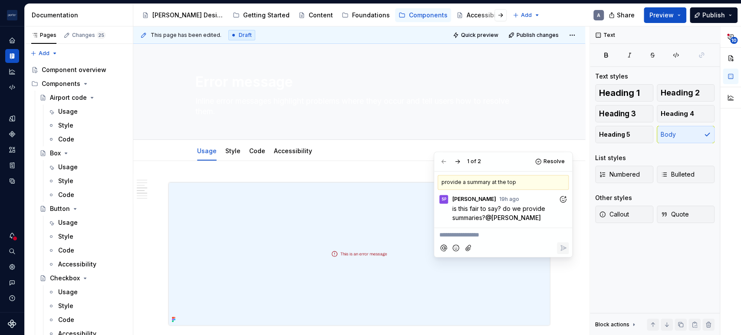
scroll to position [890, 0]
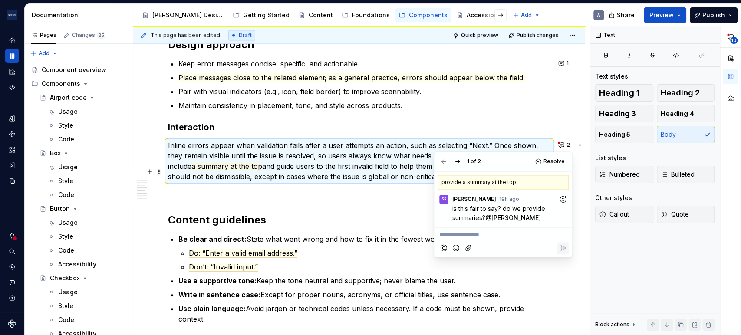
click at [333, 101] on p "Maintain consistency in placement, tone, and style across products." at bounding box center [364, 105] width 372 height 10
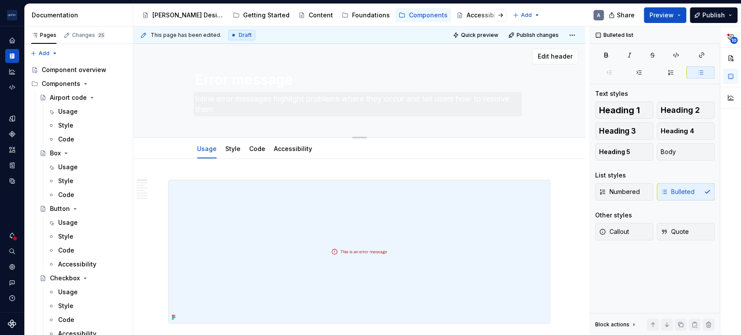
scroll to position [0, 0]
click at [467, 16] on div "Accessibility" at bounding box center [486, 15] width 38 height 9
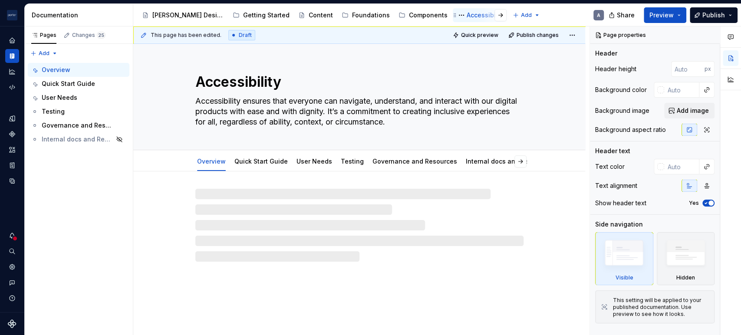
click at [467, 16] on div "Accessibility" at bounding box center [486, 15] width 38 height 9
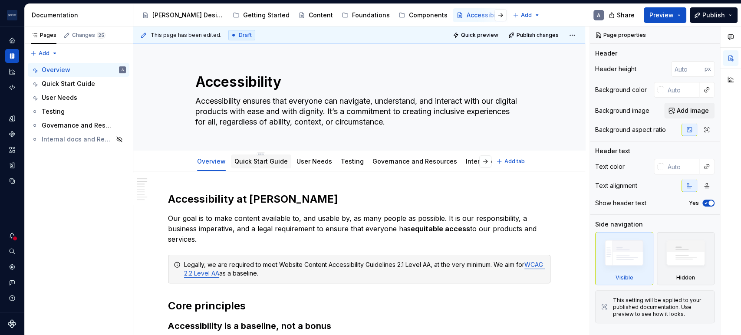
click at [269, 166] on div "Quick Start Guide" at bounding box center [260, 161] width 53 height 10
click at [269, 165] on div "Quick Start Guide" at bounding box center [260, 161] width 53 height 9
click at [263, 153] on div "Quick Start Guide" at bounding box center [261, 161] width 60 height 18
click at [260, 158] on link "Quick Start Guide" at bounding box center [260, 161] width 53 height 7
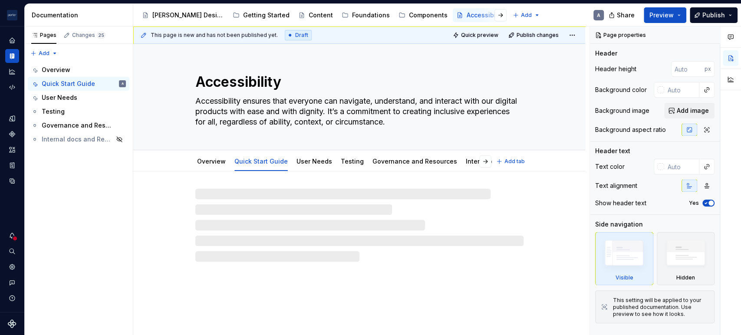
click at [260, 158] on link "Quick Start Guide" at bounding box center [260, 161] width 53 height 7
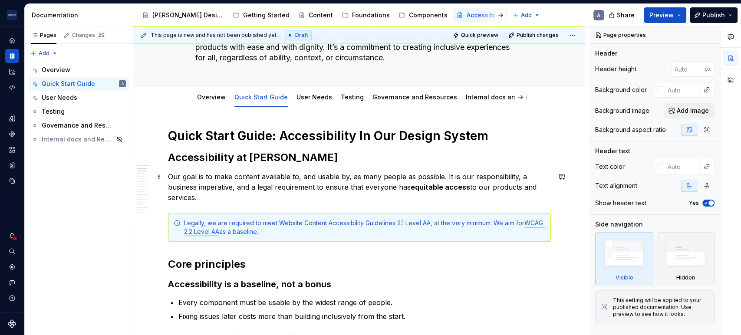
scroll to position [80, 0]
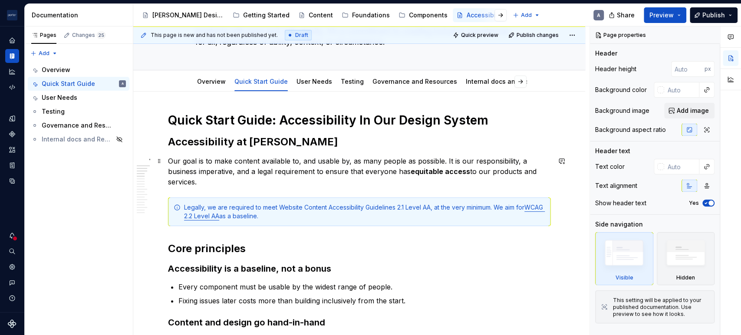
click at [280, 162] on p "Our goal is to make content available to, and usable by, as many people as poss…" at bounding box center [359, 171] width 382 height 31
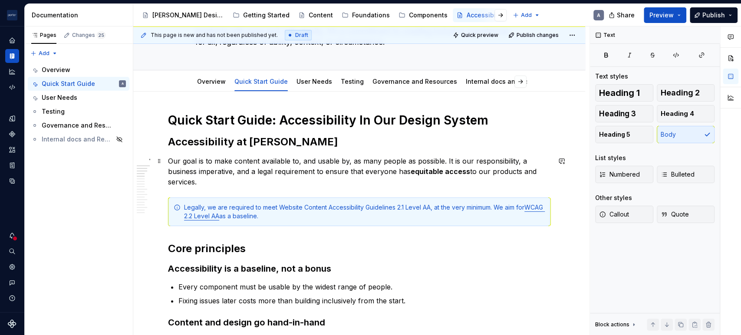
click at [429, 178] on p "Our goal is to make content available to, and usable by, as many people as poss…" at bounding box center [359, 171] width 382 height 31
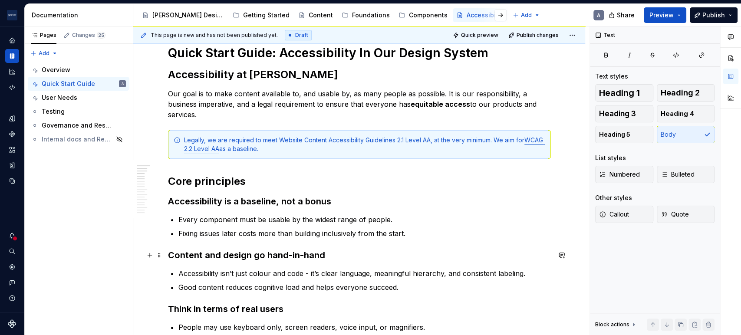
scroll to position [161, 0]
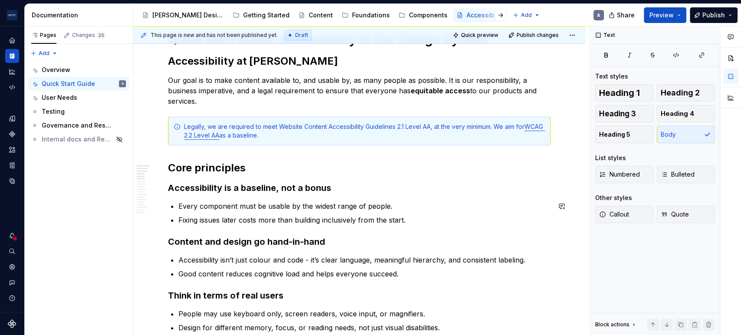
drag, startPoint x: 337, startPoint y: 192, endPoint x: 347, endPoint y: 191, distance: 10.6
click at [336, 191] on h3 "Accessibility is a baseline, not a bonus" at bounding box center [359, 188] width 382 height 12
type textarea "*"
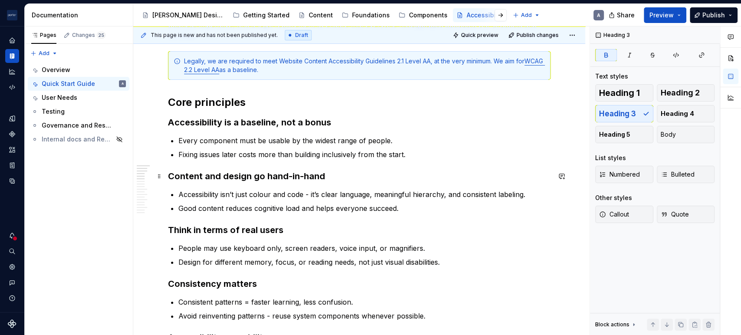
scroll to position [241, 0]
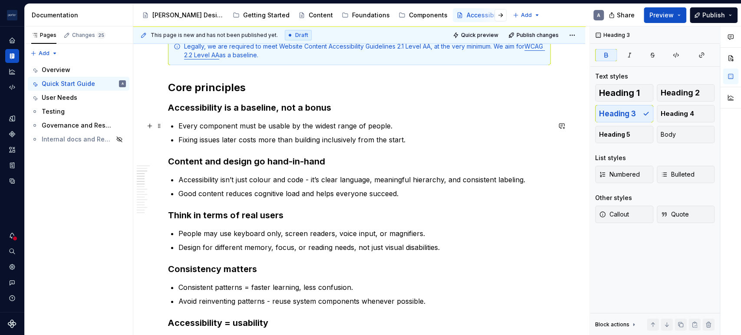
click at [389, 124] on p "Every component must be usable by the widest range of people." at bounding box center [364, 126] width 372 height 10
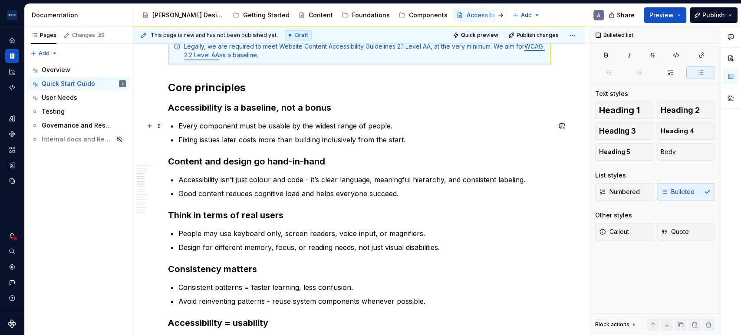
click at [236, 124] on p "Every component must be usable by the widest range of people." at bounding box center [364, 126] width 372 height 10
drag, startPoint x: 330, startPoint y: 232, endPoint x: 336, endPoint y: 237, distance: 8.1
click at [331, 234] on p "People may use keyboard only, screen readers, voice input, or magnifiers." at bounding box center [364, 233] width 372 height 10
click at [471, 121] on p "Every component, every pattern, every product we build must be usable by the wi…" at bounding box center [364, 126] width 372 height 10
click at [519, 122] on p "Every component, every pattern, every product we build must be usable by the wi…" at bounding box center [364, 126] width 372 height 10
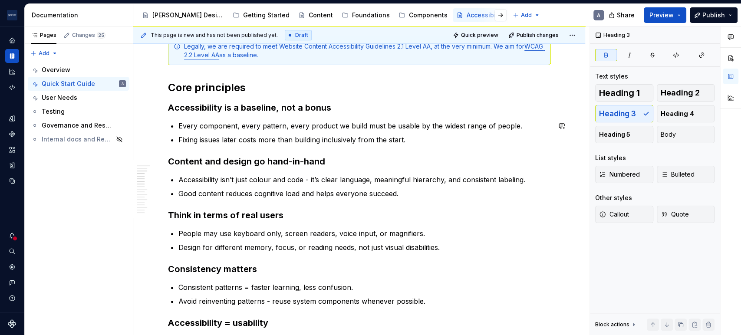
click at [389, 129] on p "Every component, every pattern, every product we build must be usable by the wi…" at bounding box center [364, 126] width 372 height 10
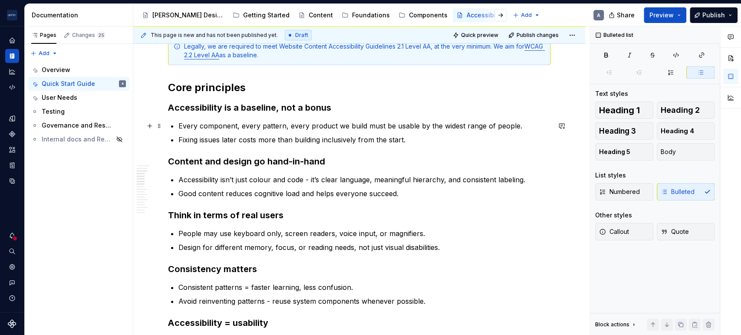
click at [428, 127] on p "Every component, every pattern, every product we build must be usable by the wi…" at bounding box center [364, 126] width 372 height 10
click at [254, 140] on p "Fixing issues later costs more than building inclusively from the start." at bounding box center [364, 140] width 372 height 10
click at [307, 181] on p "Accessibility isn’t just colour and code - it’s clear language, meaningful hier…" at bounding box center [364, 180] width 372 height 10
click at [301, 144] on p "Fixing issues later costs more than building inclusively from the start." at bounding box center [364, 140] width 372 height 10
click at [318, 182] on p "Accessibility isn’t just colour and code - it’s clear language, meaningful hier…" at bounding box center [364, 180] width 372 height 10
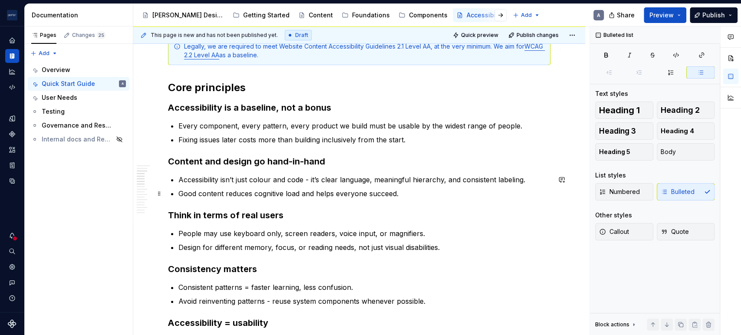
click at [424, 189] on p "Good content reduces cognitive load and helps everyone succeed." at bounding box center [364, 193] width 372 height 10
click at [512, 180] on p "Accessibility isn’t just colour and code - it’s clear language, meaningful hier…" at bounding box center [364, 180] width 372 height 10
click at [260, 126] on p "Every component, every pattern, every product we build must be usable by the wi…" at bounding box center [364, 126] width 372 height 10
click at [298, 197] on p "Good content reduces cognitive load and helps everyone succeed." at bounding box center [364, 193] width 372 height 10
click at [367, 232] on p "People may use keyboard only, screen readers, voice input, or magnifiers." at bounding box center [364, 233] width 372 height 10
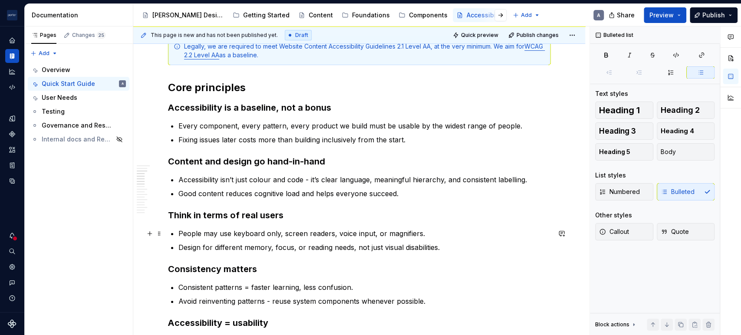
click at [182, 230] on p "People may use keyboard only, screen readers, voice input, or magnifiers." at bounding box center [364, 233] width 372 height 10
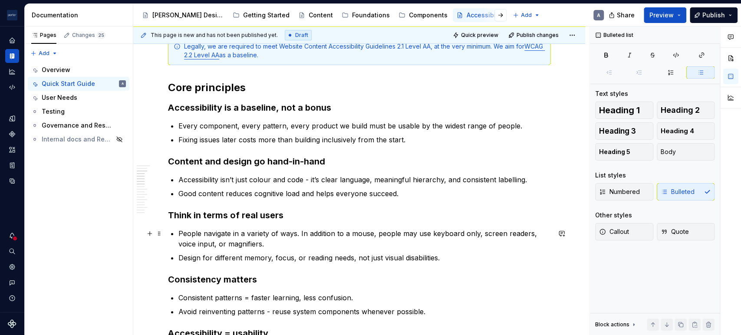
click at [221, 244] on p "People navigate in a variety of ways. In addition to a mouse, people may use ke…" at bounding box center [364, 238] width 372 height 21
click at [220, 244] on p "People navigate in a variety of ways. In addition to a mouse, people may use ke…" at bounding box center [364, 238] width 372 height 21
drag, startPoint x: 285, startPoint y: 247, endPoint x: 349, endPoint y: 254, distance: 64.1
click at [286, 246] on p "People navigate in a variety of ways. In addition to a mouse, people may use ke…" at bounding box center [364, 238] width 372 height 21
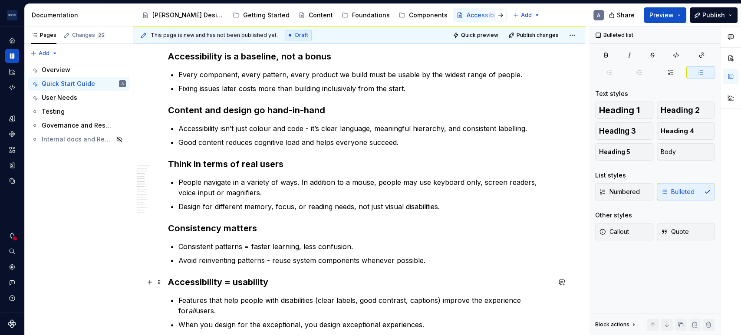
scroll to position [321, 0]
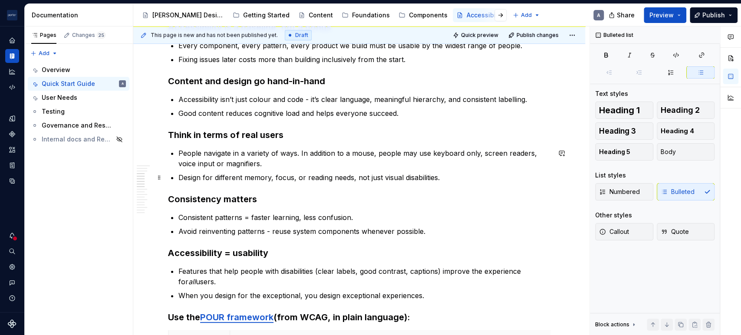
click at [445, 178] on p "Design for different memory, focus, or reading needs, not just visual disabilit…" at bounding box center [364, 177] width 372 height 10
click at [355, 176] on p "Design for different memory, focus, or reading needs, not just visual disabilit…" at bounding box center [364, 177] width 372 height 10
drag, startPoint x: 298, startPoint y: 179, endPoint x: 305, endPoint y: 181, distance: 7.3
click at [301, 180] on p "Design for different memory, focus, or reading needs, not just visual disabilit…" at bounding box center [364, 177] width 372 height 10
click at [320, 231] on p "Avoid reinventing patterns - reuse system components whenever possible." at bounding box center [364, 231] width 372 height 10
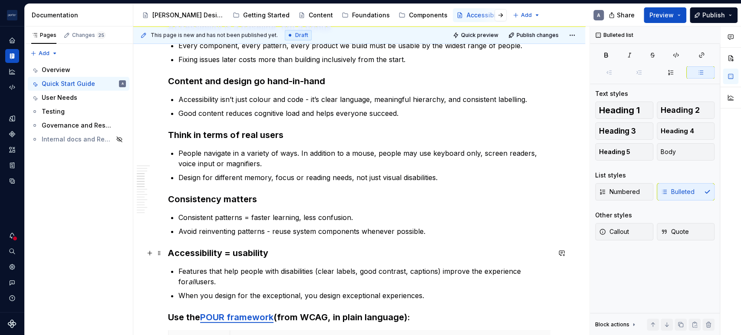
click at [217, 256] on strong "Accessibility = usability" at bounding box center [218, 253] width 100 height 10
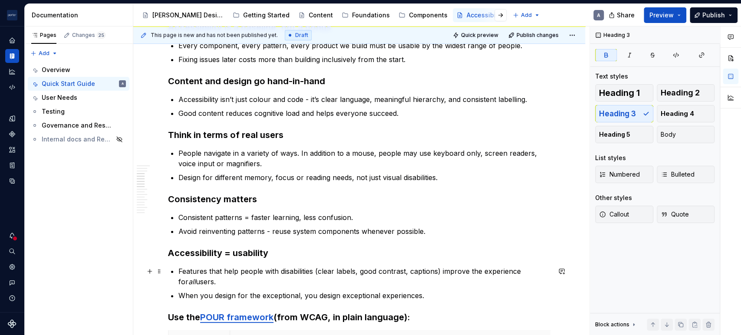
click at [225, 270] on p "Features that help people with disabilities (clear labels, good contrast, capti…" at bounding box center [364, 276] width 372 height 21
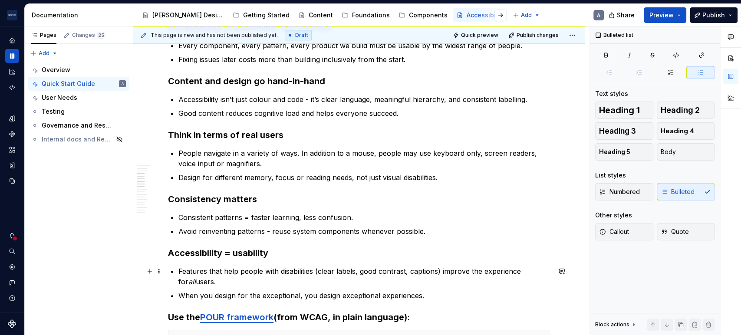
click at [225, 282] on p "Features that help people with disabilities (clear labels, good contrast, capti…" at bounding box center [364, 276] width 372 height 21
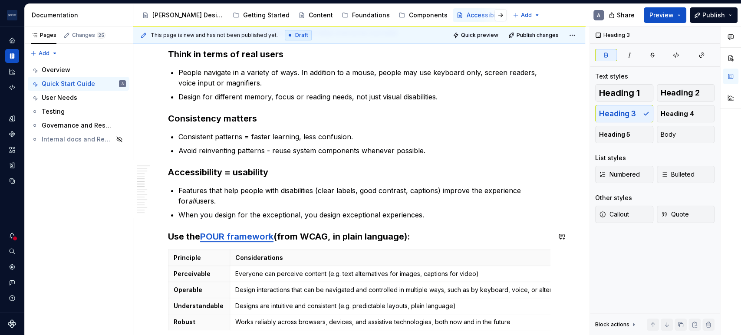
click at [445, 211] on p "When you design for the exceptional, you design exceptional experiences." at bounding box center [364, 215] width 372 height 10
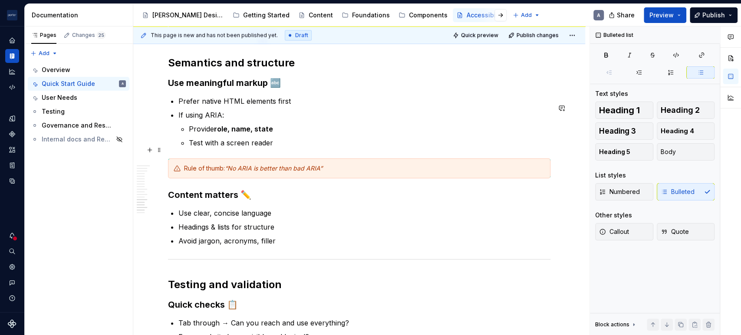
scroll to position [1045, 0]
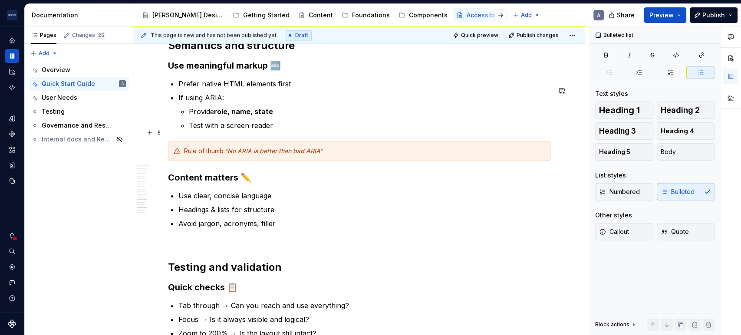
click at [294, 130] on p "Test with a screen reader" at bounding box center [370, 125] width 362 height 10
click at [295, 129] on p "Test with a screen reader" at bounding box center [370, 125] width 362 height 10
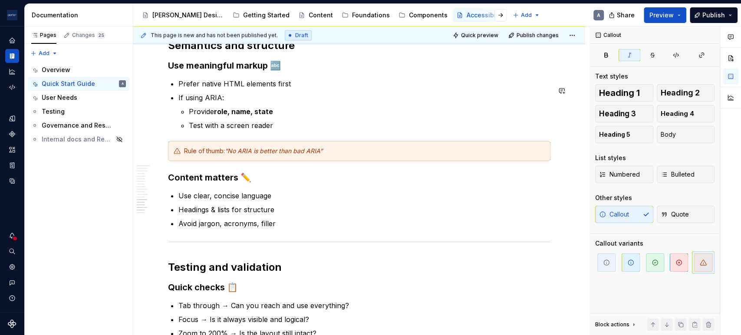
click at [362, 155] on div "Rule of thumb: “No ARIA is better than bad ARIA”" at bounding box center [364, 151] width 361 height 9
click at [236, 215] on p "Headings & lists for structure" at bounding box center [364, 209] width 372 height 10
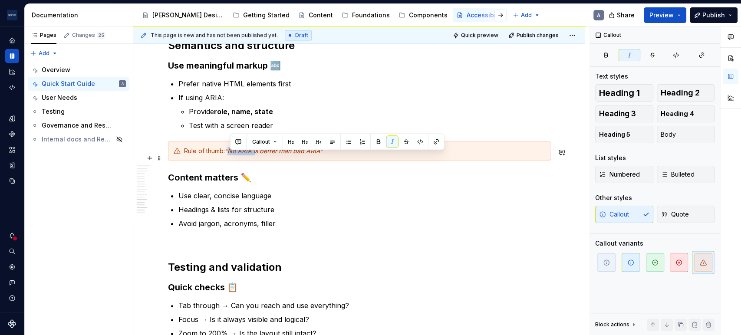
drag, startPoint x: 229, startPoint y: 159, endPoint x: 257, endPoint y: 158, distance: 27.8
click at [257, 155] on em "“No ARIA is better than bad ARIA”" at bounding box center [274, 150] width 98 height 7
click at [312, 198] on p "Use clear, concise language" at bounding box center [364, 196] width 372 height 10
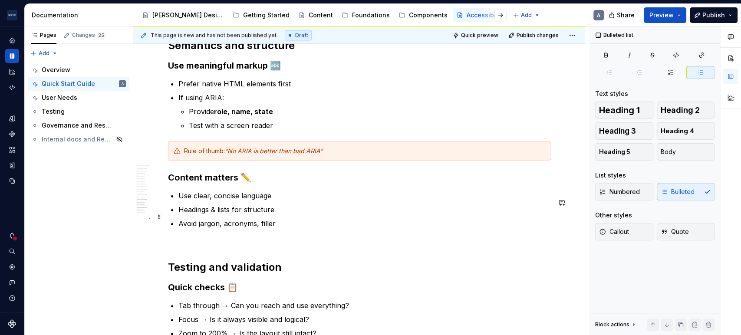
click at [273, 215] on p "Headings & lists for structure" at bounding box center [364, 209] width 372 height 10
click at [221, 215] on p "Headings & lists for structure" at bounding box center [364, 209] width 372 height 10
click at [185, 214] on p "Headings and lists for structure" at bounding box center [364, 209] width 372 height 10
click at [184, 215] on p "Headings and lists for structure" at bounding box center [364, 209] width 372 height 10
click at [267, 226] on p "Avoid jargon, acronyms, filler" at bounding box center [364, 223] width 372 height 10
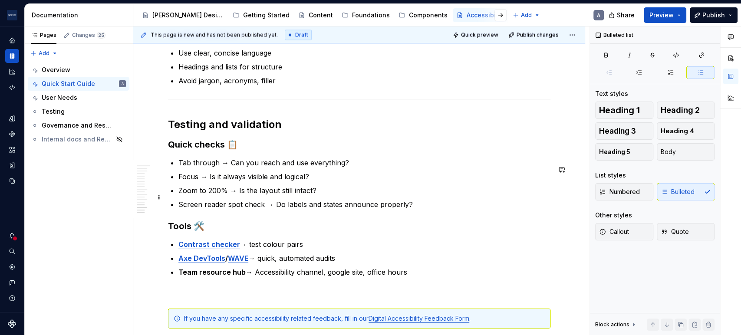
scroll to position [1206, 0]
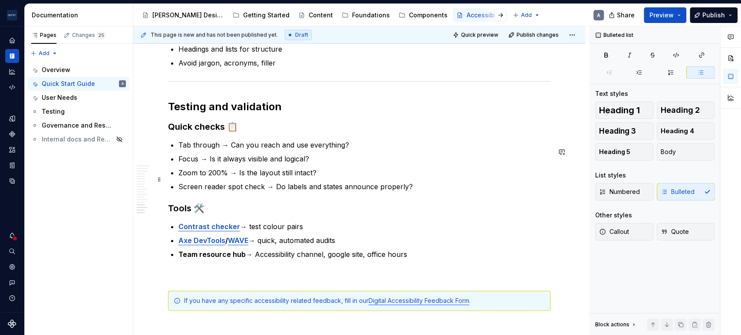
click at [291, 174] on p "Zoom to 200% → Is the layout still intact?" at bounding box center [364, 173] width 372 height 10
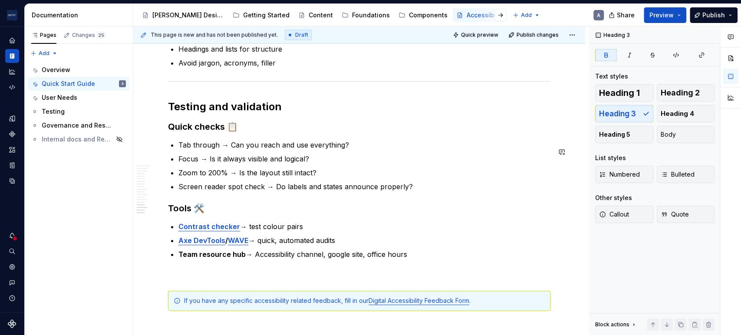
click at [344, 232] on p "Contrast checker → test colour pairs" at bounding box center [364, 226] width 372 height 10
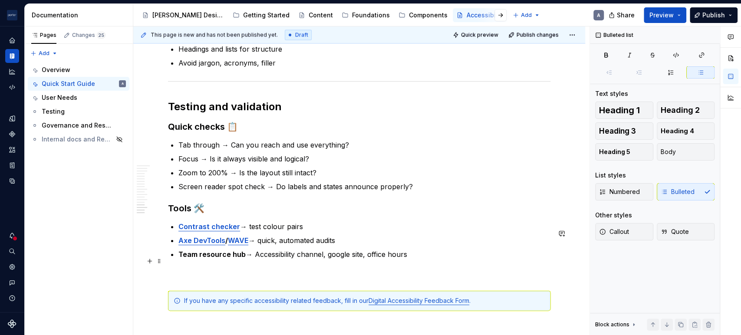
click at [349, 253] on ul "Contrast checker → test colour pairs Axe DevTools / WAVE → quick, automated aud…" at bounding box center [364, 240] width 372 height 38
drag, startPoint x: 413, startPoint y: 261, endPoint x: 115, endPoint y: 255, distance: 298.7
click at [115, 255] on div "Pages Changes 25 Add Accessibility guide for tree Page tree. Navigate the tree …" at bounding box center [383, 180] width 716 height 309
click at [321, 209] on h3 "Tools 🛠️" at bounding box center [359, 208] width 382 height 12
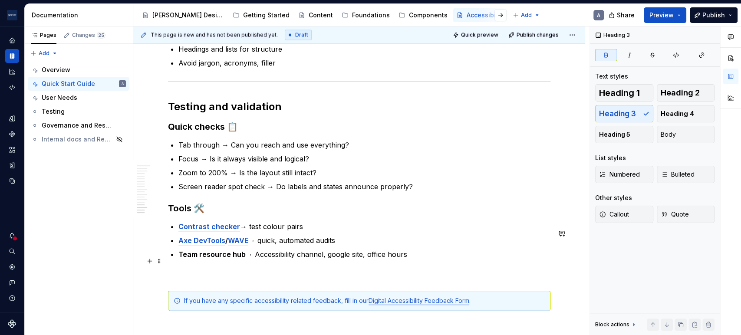
click at [420, 260] on p "Team resource hub → Accessibility channel, google site, office hours" at bounding box center [364, 254] width 372 height 10
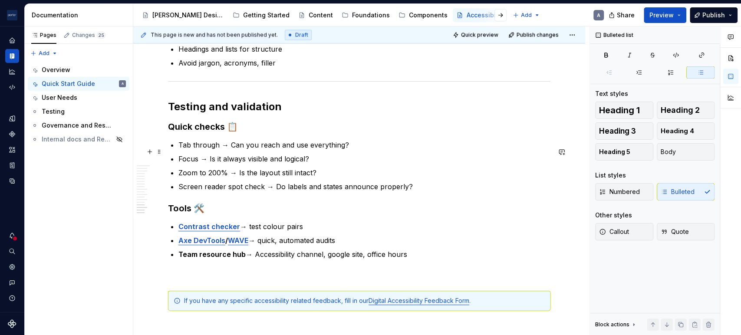
click at [342, 149] on p "Tab through → Can you reach and use everything?" at bounding box center [364, 145] width 372 height 10
click at [302, 178] on p "Zoom to 200% → Is the layout still intact?" at bounding box center [364, 173] width 372 height 10
drag, startPoint x: 347, startPoint y: 178, endPoint x: 342, endPoint y: 180, distance: 5.6
click at [347, 177] on p "Zoom to 200% → Is the layout still intact?" at bounding box center [364, 173] width 372 height 10
drag, startPoint x: 430, startPoint y: 193, endPoint x: 425, endPoint y: 191, distance: 5.2
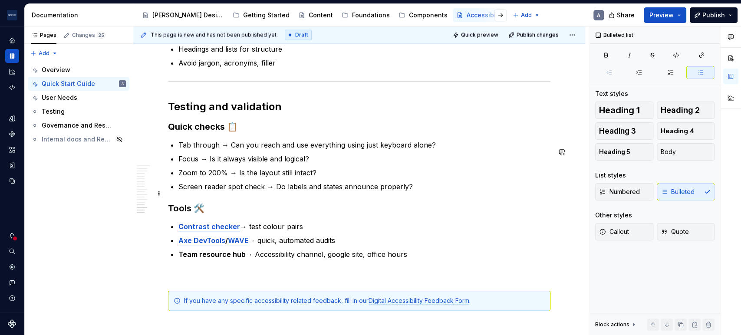
click at [430, 192] on p "Screen reader spot check → Do labels and states announce properly?" at bounding box center [364, 186] width 372 height 10
click at [214, 150] on p "Tab through → Can you reach and use everything using just keyboard alone?" at bounding box center [364, 145] width 372 height 10
click at [178, 162] on li "Focus → Is it always visible and logical?" at bounding box center [364, 159] width 372 height 10
click at [185, 174] on p "Zoom to 200% → Is the layout still intact?" at bounding box center [364, 173] width 372 height 10
click at [215, 192] on p "Screen reader spot check → Do labels and states announce properly?" at bounding box center [364, 186] width 372 height 10
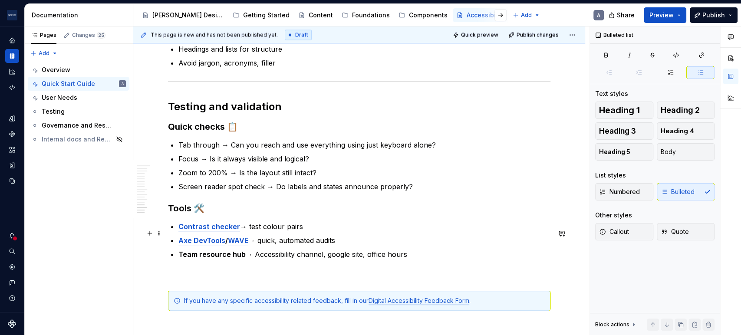
click at [255, 232] on p "Contrast checker → test colour pairs" at bounding box center [364, 226] width 372 height 10
click at [299, 254] on ul "Contrast checker → test colour pairs Axe DevTools / WAVE → quick, automated aud…" at bounding box center [364, 240] width 372 height 38
click at [322, 246] on p "Axe DevTools / WAVE → quick, automated audits" at bounding box center [364, 240] width 372 height 10
click at [366, 246] on p "Axe DevTools / WAVE → quick, automated audits" at bounding box center [364, 240] width 372 height 10
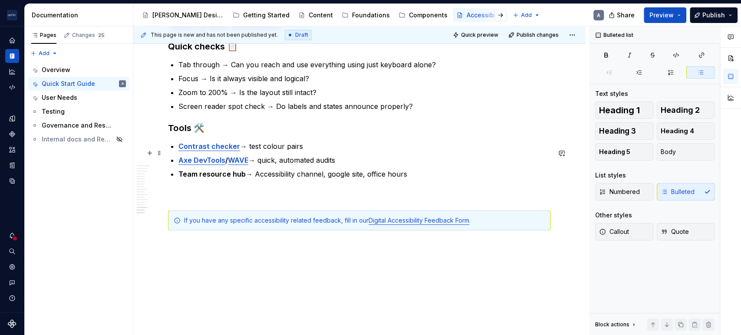
click at [335, 149] on p "Contrast checker → test colour pairs" at bounding box center [364, 146] width 372 height 10
click at [342, 173] on ul "Contrast checker → test colour pairs Axe DevTools / WAVE → quick, automated aud…" at bounding box center [364, 160] width 372 height 38
click at [316, 179] on p "Team resource hub → Accessibility channel, google site, office hours" at bounding box center [364, 174] width 372 height 10
type textarea "*"
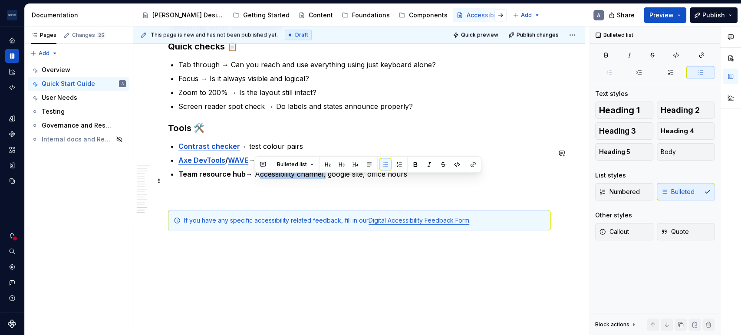
drag, startPoint x: 324, startPoint y: 179, endPoint x: 256, endPoint y: 181, distance: 68.6
click at [256, 179] on p "Team resource hub → Accessibility channel, google site, office hours" at bounding box center [364, 174] width 372 height 10
click at [467, 161] on button "button" at bounding box center [473, 164] width 12 height 12
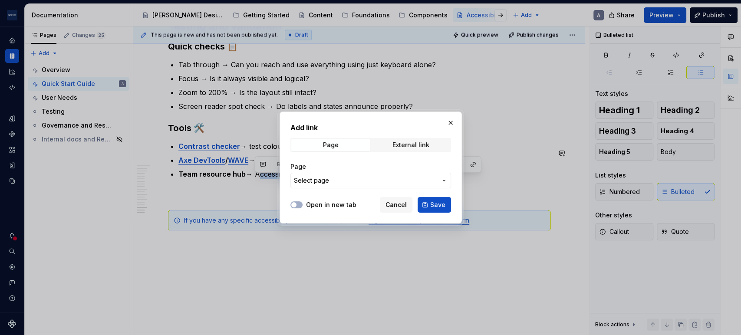
drag, startPoint x: 415, startPoint y: 145, endPoint x: 386, endPoint y: 153, distance: 30.4
click at [416, 145] on div "External link" at bounding box center [410, 145] width 37 height 7
click at [299, 201] on button "Open in new tab" at bounding box center [296, 204] width 12 height 7
click at [326, 186] on input "URL" at bounding box center [370, 181] width 161 height 16
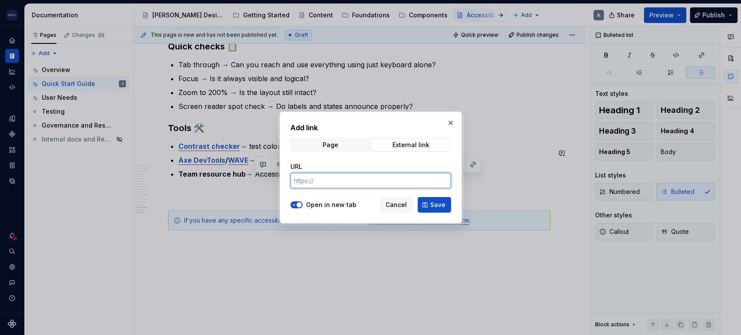
drag, startPoint x: 363, startPoint y: 183, endPoint x: 365, endPoint y: 188, distance: 5.1
click at [363, 190] on div "URL" at bounding box center [370, 175] width 161 height 36
paste input "[URL][DOMAIN_NAME]"
type input "[URL][DOMAIN_NAME]"
click at [437, 203] on span "Save" at bounding box center [437, 205] width 15 height 9
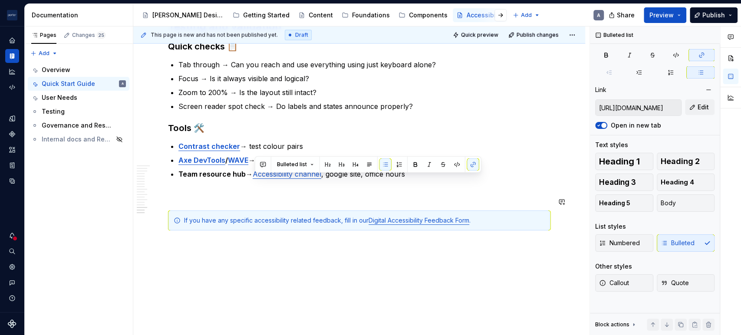
click at [362, 179] on p "Team resource hub → Accessibility channel , google site, office hours" at bounding box center [364, 174] width 372 height 10
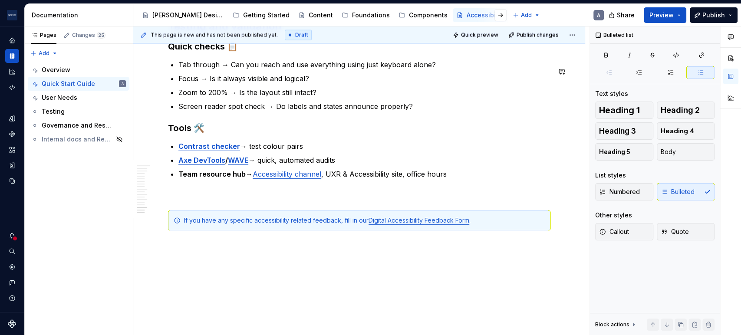
type textarea "*"
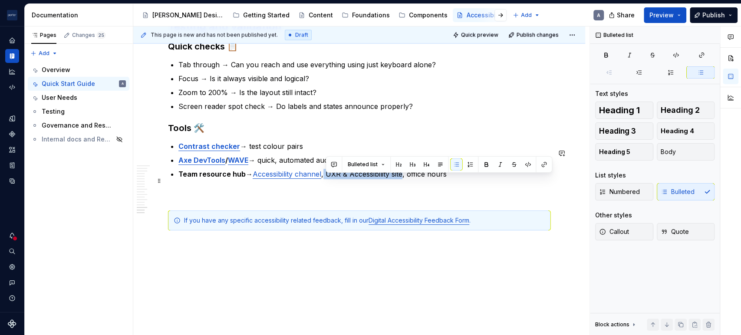
drag, startPoint x: 405, startPoint y: 178, endPoint x: 326, endPoint y: 178, distance: 79.4
click at [326, 178] on p "Team resource hub → Accessibility channel , UXR & Accessibility site, office ho…" at bounding box center [364, 174] width 372 height 10
click at [547, 164] on button "button" at bounding box center [544, 164] width 12 height 12
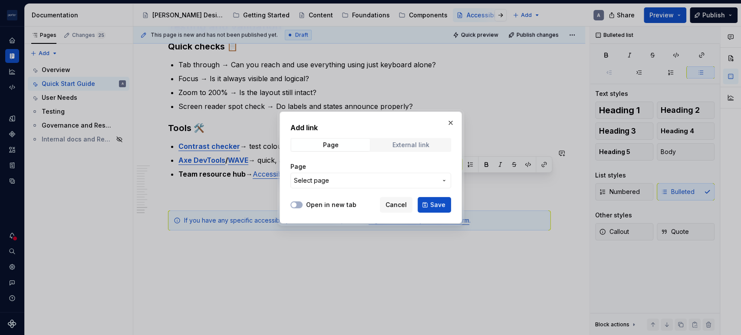
click at [432, 144] on span "External link" at bounding box center [411, 145] width 79 height 12
click at [319, 205] on label "Open in new tab" at bounding box center [331, 205] width 50 height 9
click at [303, 205] on button "Open in new tab" at bounding box center [296, 204] width 12 height 7
click at [327, 184] on input "URL" at bounding box center [370, 181] width 161 height 16
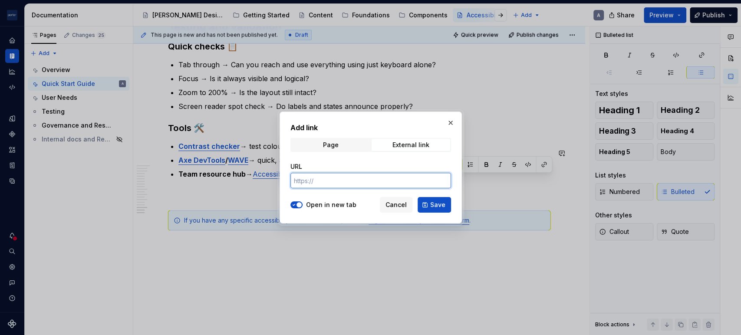
paste input "[URL][DOMAIN_NAME][DOMAIN_NAME][PERSON_NAME]?"
type input "[URL][DOMAIN_NAME][DOMAIN_NAME][PERSON_NAME]"
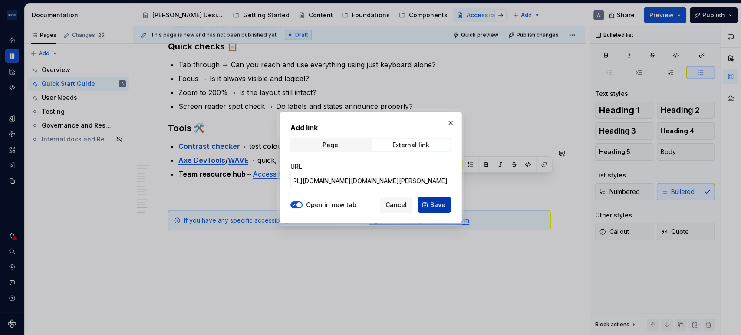
click at [437, 205] on span "Save" at bounding box center [437, 205] width 15 height 9
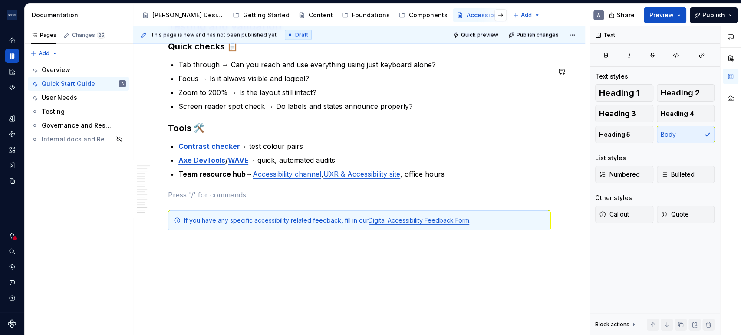
type textarea "*"
click at [410, 179] on p "Team resource hub → Accessibility channel , UXR & Accessibility site , office h…" at bounding box center [364, 174] width 372 height 10
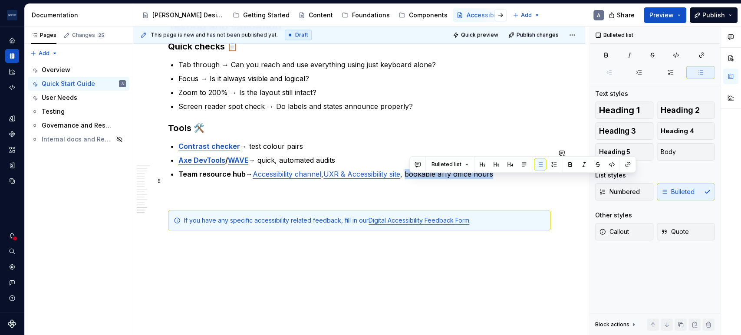
drag, startPoint x: 410, startPoint y: 178, endPoint x: 495, endPoint y: 178, distance: 85.5
click at [495, 178] on p "Team resource hub → Accessibility channel , UXR & Accessibility site , bookable…" at bounding box center [364, 174] width 372 height 10
click at [627, 163] on button "button" at bounding box center [628, 164] width 12 height 12
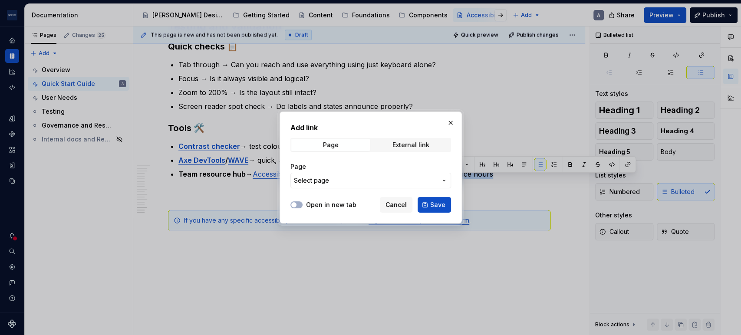
drag, startPoint x: 425, startPoint y: 142, endPoint x: 412, endPoint y: 152, distance: 15.5
click at [425, 143] on div "External link" at bounding box center [410, 145] width 37 height 7
click at [302, 199] on div "Open in new tab Cancel Save" at bounding box center [370, 203] width 161 height 19
click at [299, 204] on button "Open in new tab" at bounding box center [296, 204] width 12 height 7
click at [331, 183] on input "URL" at bounding box center [370, 181] width 161 height 16
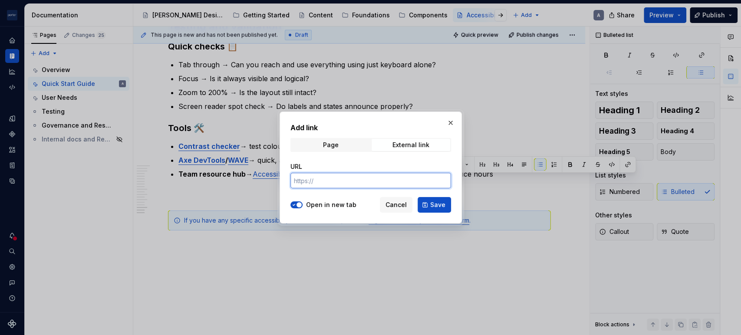
paste input "[URL][DOMAIN_NAME]"
type input "[URL][DOMAIN_NAME]"
click at [420, 201] on button "Save" at bounding box center [434, 205] width 33 height 16
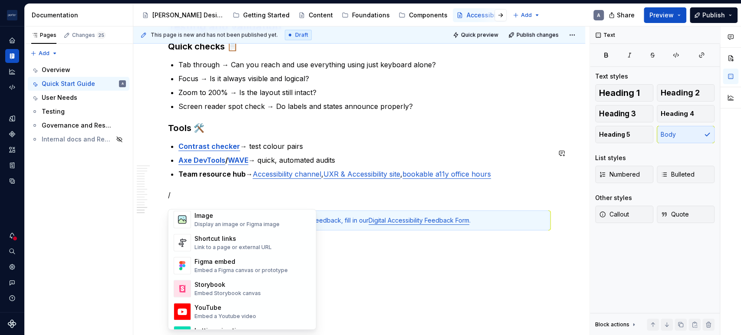
scroll to position [402, 0]
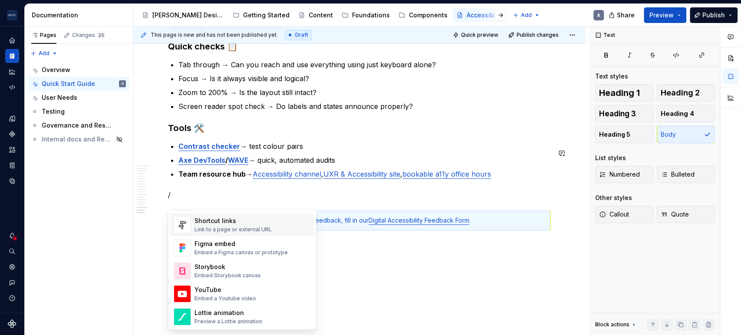
click at [284, 231] on div "Shortcut links Link to a page or external URL" at bounding box center [252, 224] width 116 height 17
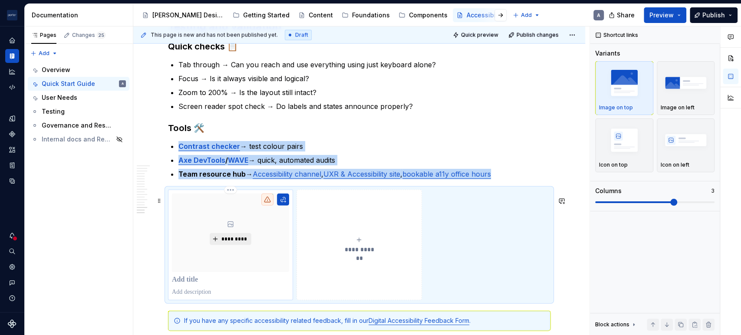
click at [237, 243] on span "*********" at bounding box center [234, 239] width 26 height 7
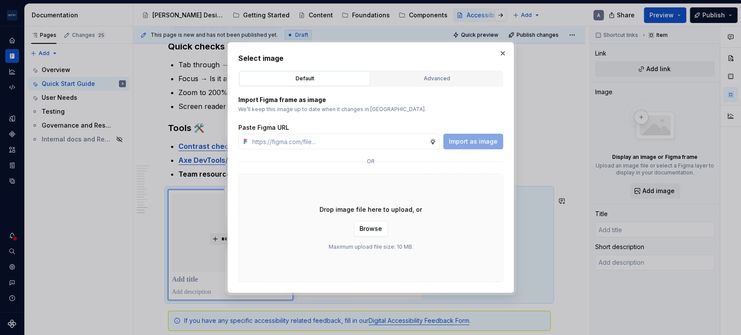
type textarea "*"
type input "[URL][DOMAIN_NAME]"
click at [481, 145] on span "Import as image" at bounding box center [473, 141] width 49 height 9
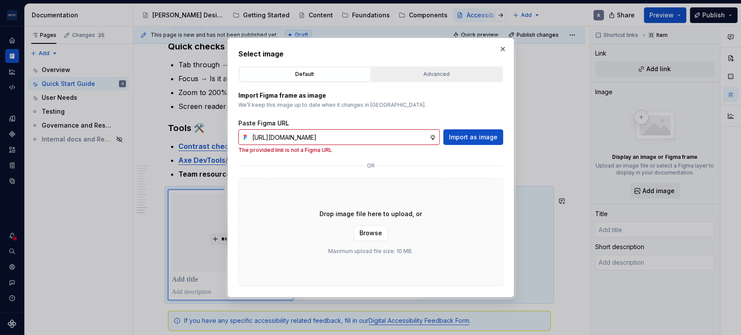
click at [385, 71] on div "Advanced" at bounding box center [436, 74] width 125 height 9
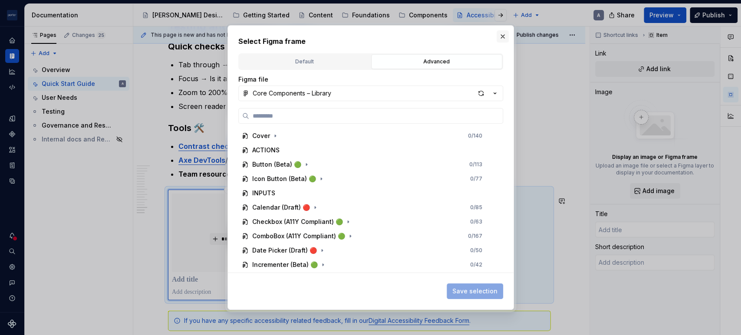
click at [500, 35] on button "button" at bounding box center [503, 36] width 12 height 12
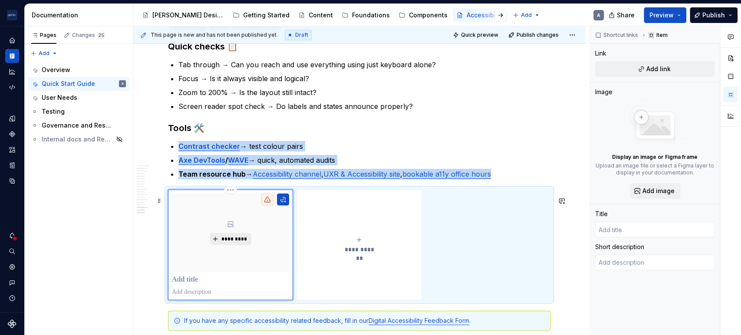
click at [220, 238] on button "*********" at bounding box center [230, 239] width 41 height 12
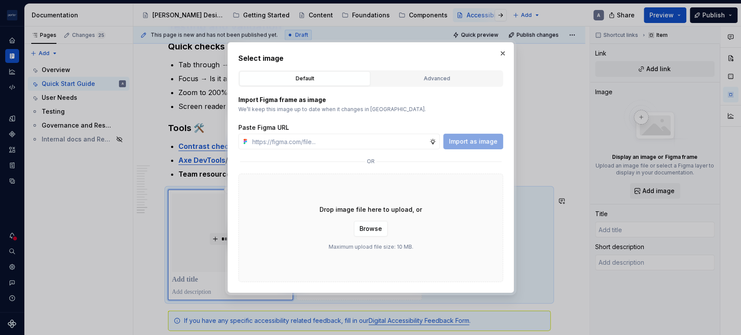
drag, startPoint x: 222, startPoint y: 230, endPoint x: 215, endPoint y: 234, distance: 7.8
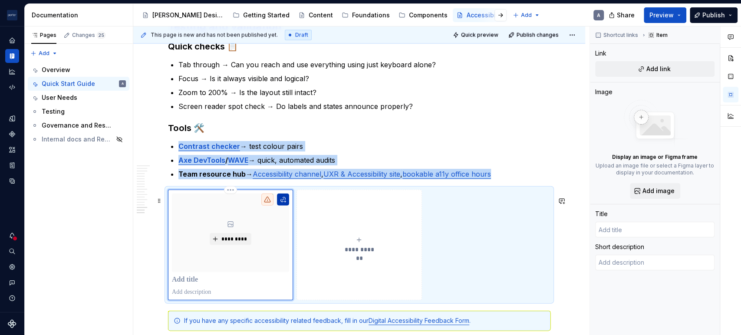
click at [280, 204] on button "button" at bounding box center [283, 200] width 12 height 12
type textarea "*"
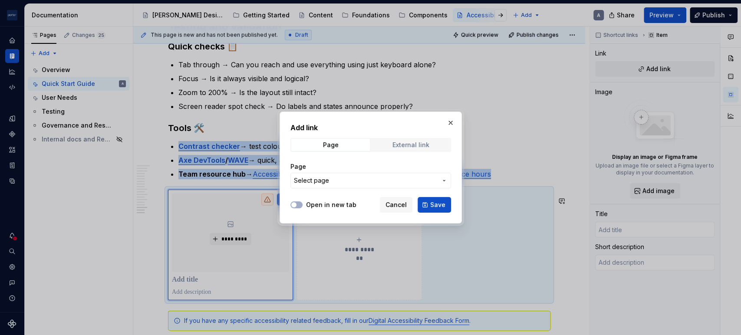
click at [389, 147] on span "External link" at bounding box center [411, 145] width 79 height 12
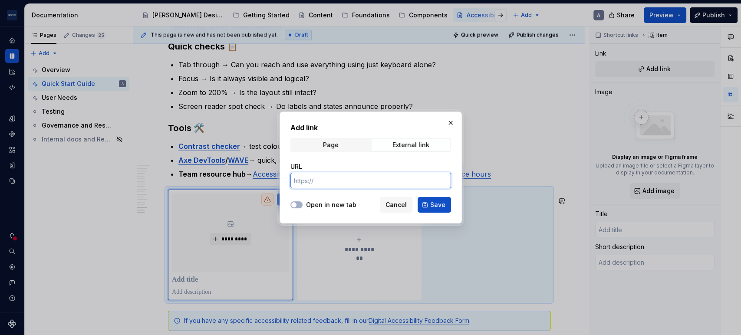
click at [353, 183] on input "URL" at bounding box center [370, 181] width 161 height 16
paste input "[URL][DOMAIN_NAME]"
type input "[URL][DOMAIN_NAME]"
click at [309, 201] on label "Open in new tab" at bounding box center [331, 205] width 50 height 9
click at [303, 201] on button "Open in new tab" at bounding box center [296, 204] width 12 height 7
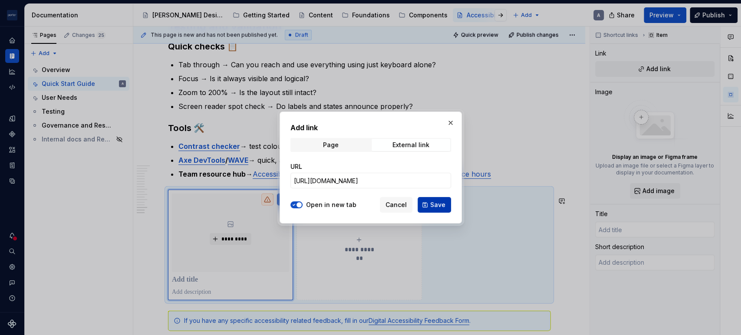
click at [445, 199] on button "Save" at bounding box center [434, 205] width 33 height 16
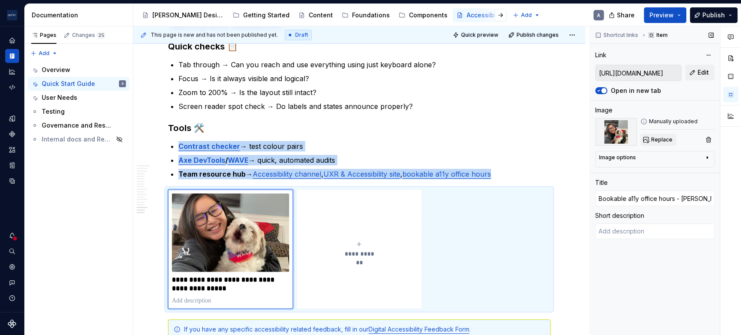
click at [667, 134] on button "Replace" at bounding box center [658, 140] width 36 height 12
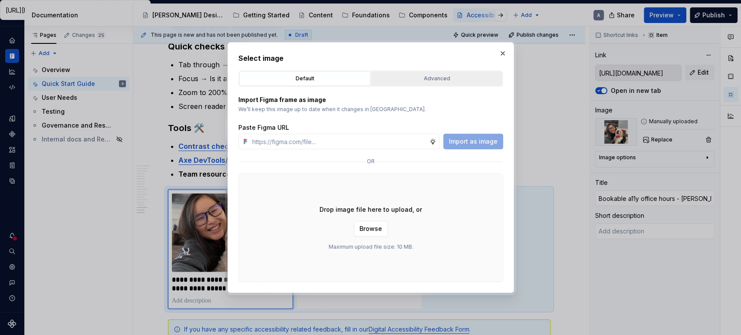
click at [409, 82] on div "Advanced" at bounding box center [436, 78] width 125 height 9
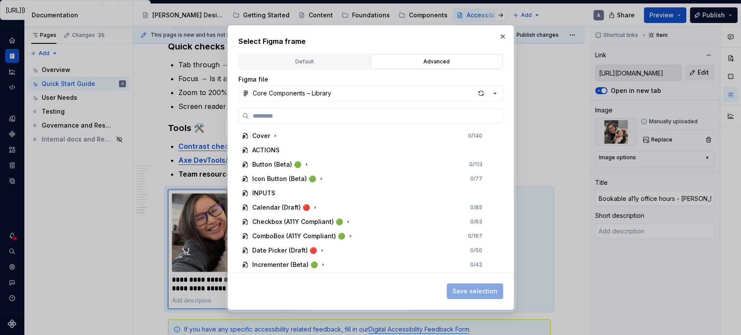
click at [292, 52] on div "Select Figma frame Default Advanced Import Figma frame as image We’ll keep this…" at bounding box center [370, 168] width 265 height 264
click at [295, 67] on button "Default" at bounding box center [304, 61] width 131 height 15
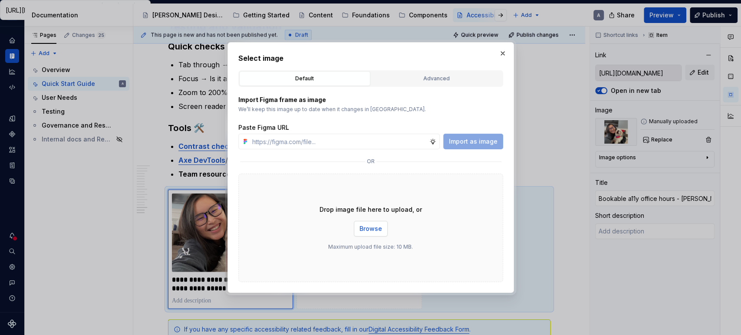
click at [370, 227] on span "Browse" at bounding box center [370, 228] width 23 height 9
click at [374, 227] on span "Browse" at bounding box center [370, 228] width 23 height 9
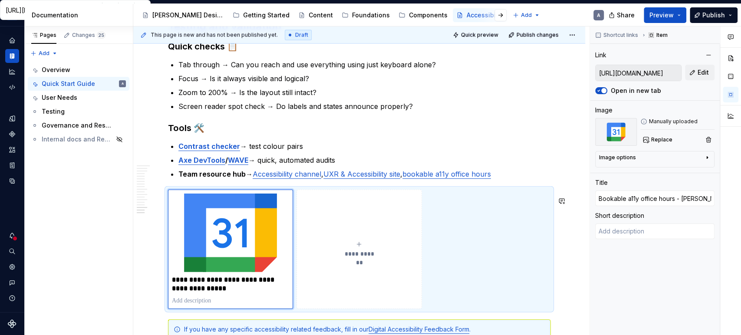
scroll to position [1367, 0]
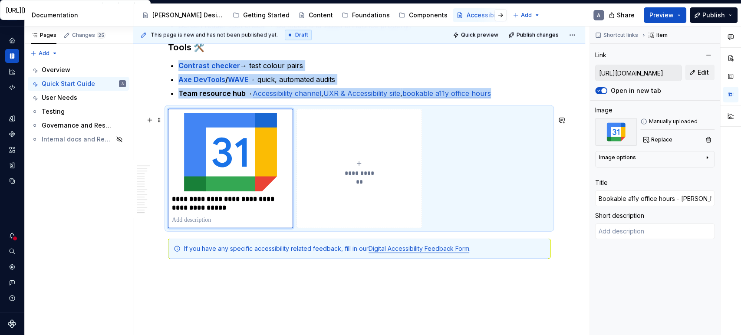
click at [356, 167] on icon "submit" at bounding box center [359, 163] width 7 height 7
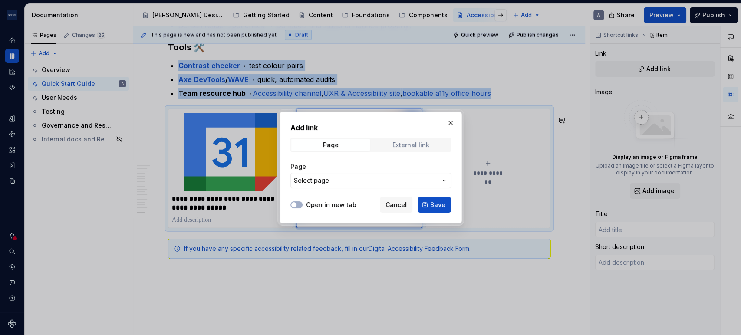
click at [381, 148] on span "External link" at bounding box center [411, 145] width 79 height 12
click at [453, 123] on button "button" at bounding box center [451, 123] width 12 height 12
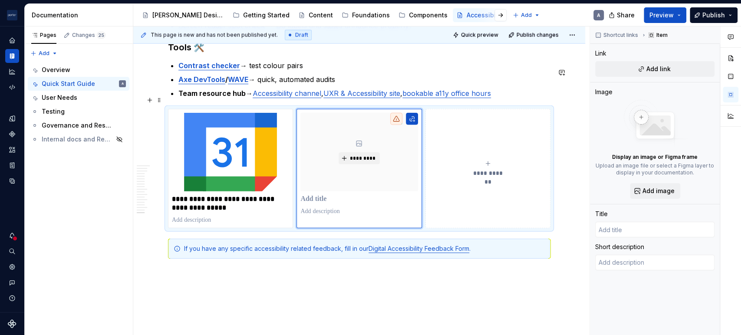
click at [306, 98] on link "Accessibility channel" at bounding box center [287, 93] width 69 height 9
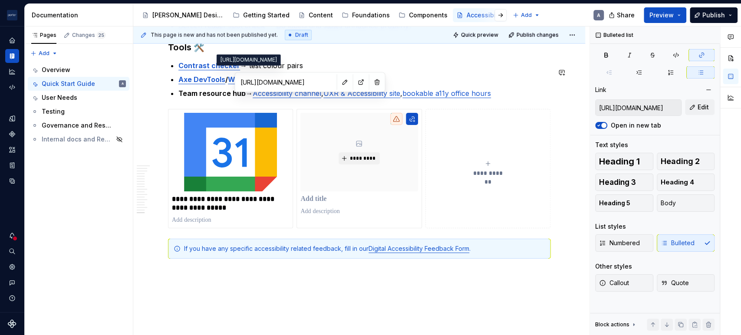
click at [318, 82] on input "[URL][DOMAIN_NAME]" at bounding box center [286, 82] width 98 height 16
click at [339, 80] on button "button" at bounding box center [345, 82] width 12 height 12
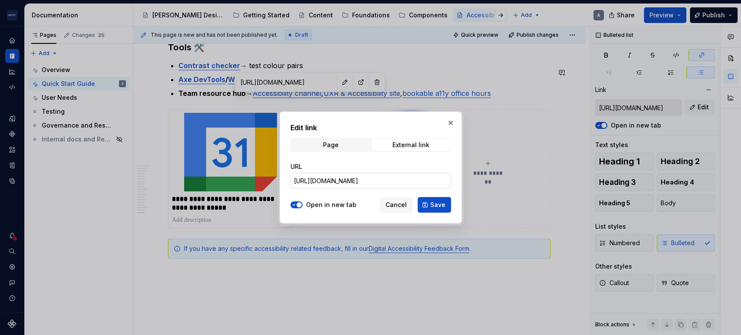
click at [363, 182] on input "[URL][DOMAIN_NAME]" at bounding box center [370, 181] width 161 height 16
click at [409, 201] on button "Cancel" at bounding box center [396, 205] width 33 height 16
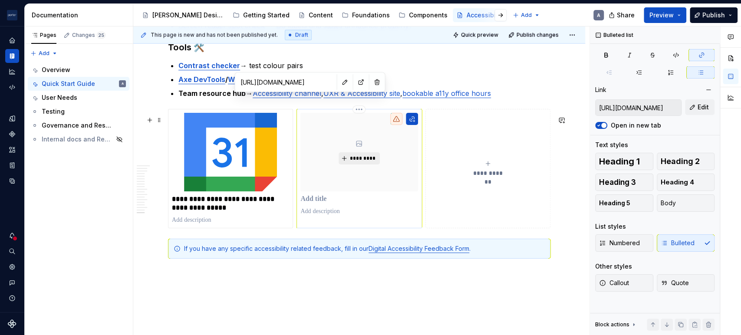
click at [356, 162] on span "*********" at bounding box center [362, 158] width 26 height 7
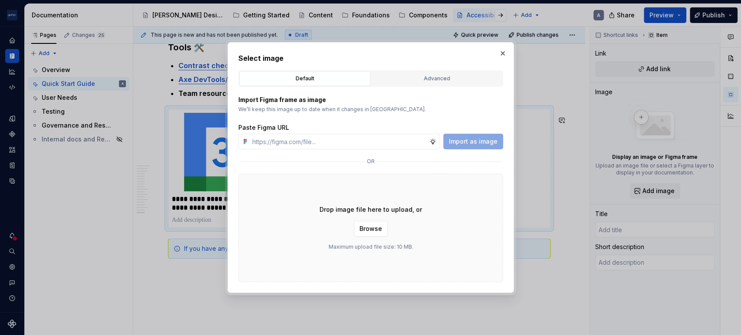
click at [455, 156] on div "or" at bounding box center [370, 161] width 265 height 10
drag, startPoint x: 498, startPoint y: 55, endPoint x: 497, endPoint y: 68, distance: 13.1
click at [497, 56] on button "button" at bounding box center [503, 53] width 12 height 12
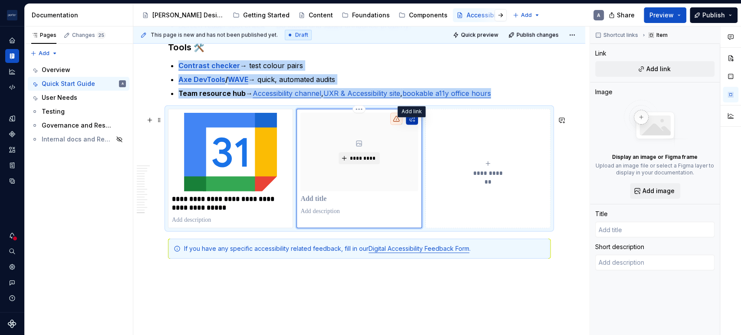
click at [406, 125] on button "button" at bounding box center [412, 119] width 12 height 12
type textarea "*"
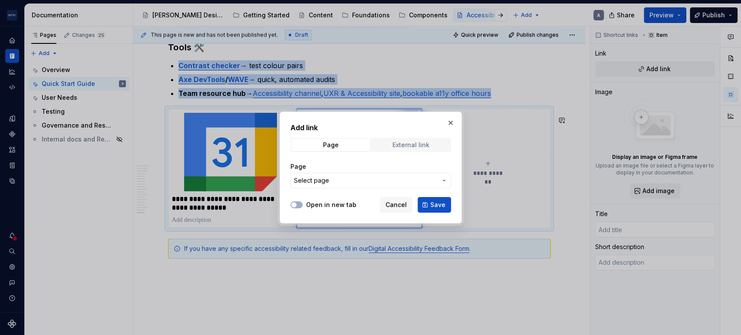
click at [390, 145] on span "External link" at bounding box center [411, 145] width 79 height 12
click at [300, 202] on button "Open in new tab" at bounding box center [296, 204] width 12 height 7
click at [323, 185] on input "URL" at bounding box center [370, 181] width 161 height 16
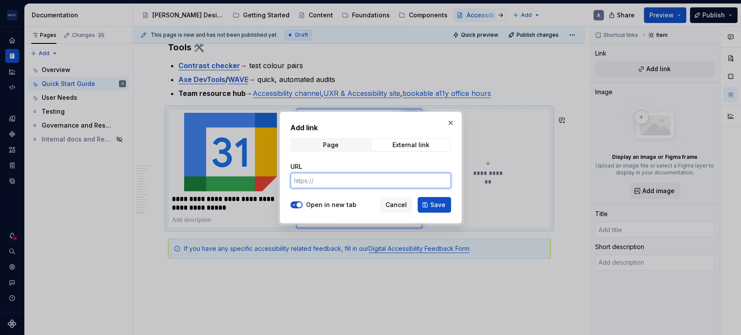
paste input "[URL][DOMAIN_NAME]"
type input "[URL][DOMAIN_NAME]"
click at [425, 201] on button "Save" at bounding box center [434, 205] width 33 height 16
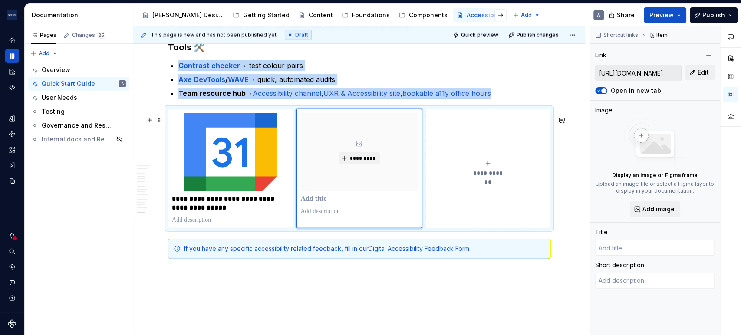
type textarea "*"
type input "Sign in - Google Accounts"
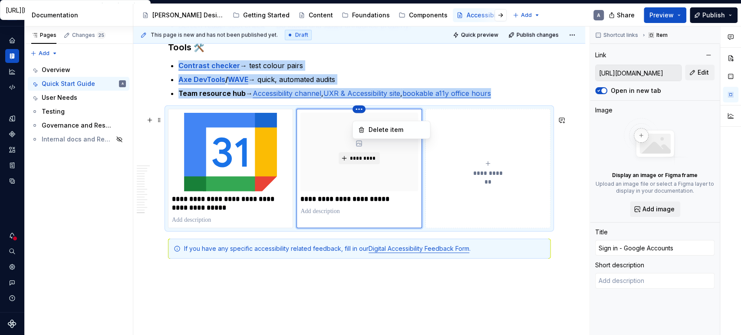
click at [239, 121] on html "[PERSON_NAME] Airlines A Design system data Documentation Accessibility guide f…" at bounding box center [370, 167] width 741 height 335
click at [373, 214] on html "[PERSON_NAME] Airlines A Design system data Documentation Accessibility guide f…" at bounding box center [370, 167] width 741 height 335
click at [489, 167] on icon "submit" at bounding box center [487, 163] width 7 height 7
type textarea "*"
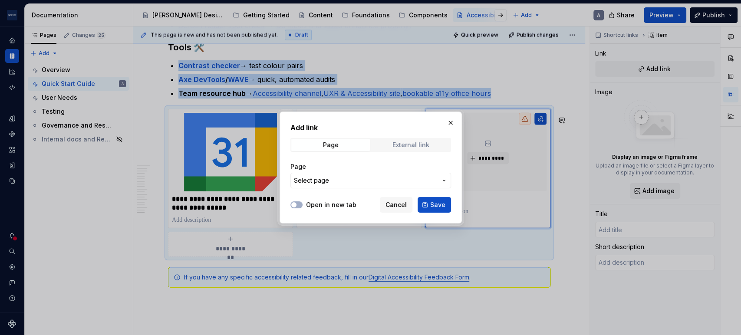
click at [424, 144] on div "External link" at bounding box center [410, 145] width 37 height 7
click at [299, 204] on button "Open in new tab" at bounding box center [296, 204] width 12 height 7
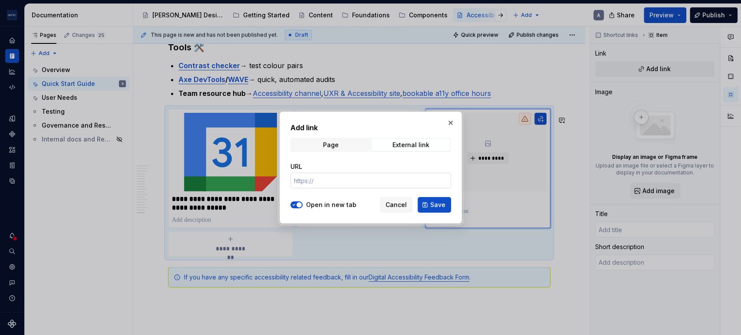
click at [326, 183] on input "URL" at bounding box center [370, 181] width 161 height 16
type textarea "*"
paste input "[URL][DOMAIN_NAME][DOMAIN_NAME][PERSON_NAME]?"
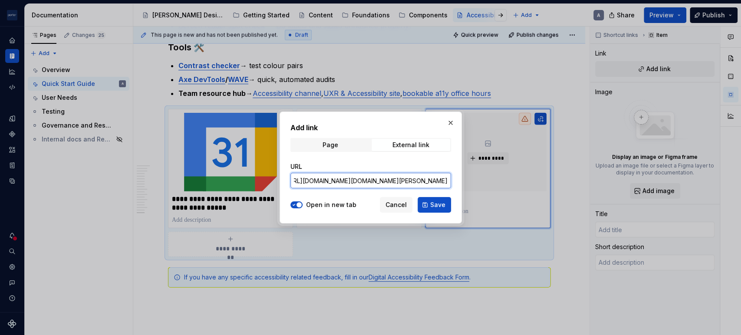
scroll to position [0, 44]
type input "[URL][DOMAIN_NAME][DOMAIN_NAME][PERSON_NAME]"
click at [424, 205] on button "Save" at bounding box center [434, 205] width 33 height 16
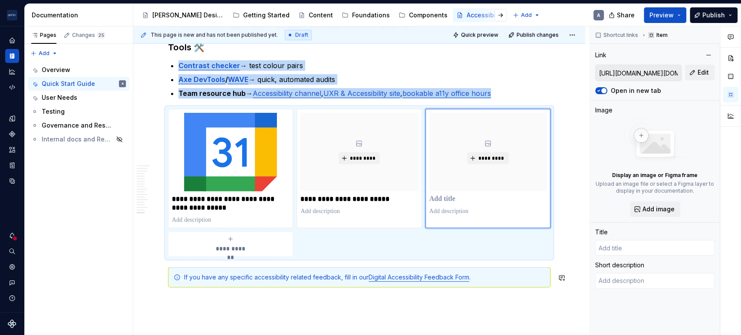
type textarea "*"
type input "Sign in - Google Accounts"
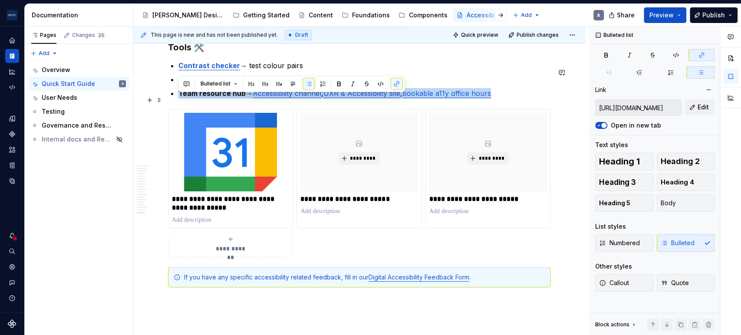
drag, startPoint x: 513, startPoint y: 97, endPoint x: 171, endPoint y: 101, distance: 342.1
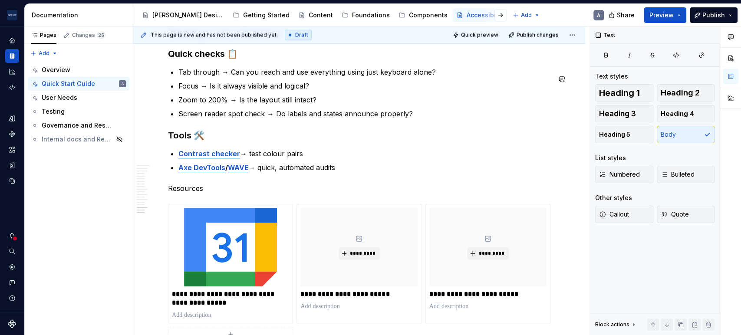
scroll to position [1206, 0]
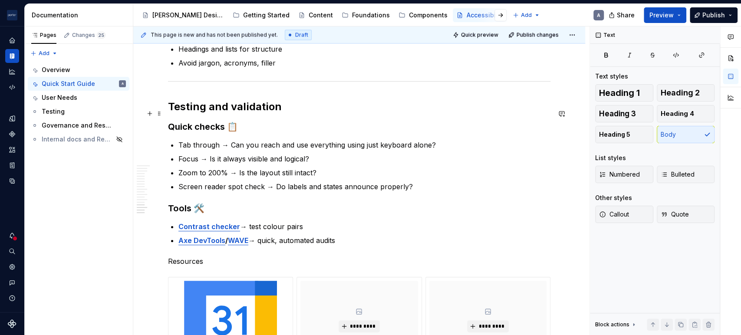
click at [239, 111] on h2 "Testing and validation" at bounding box center [359, 107] width 382 height 14
click at [185, 263] on p "Resources" at bounding box center [359, 261] width 382 height 10
click at [662, 94] on span "Heading 2" at bounding box center [680, 93] width 39 height 9
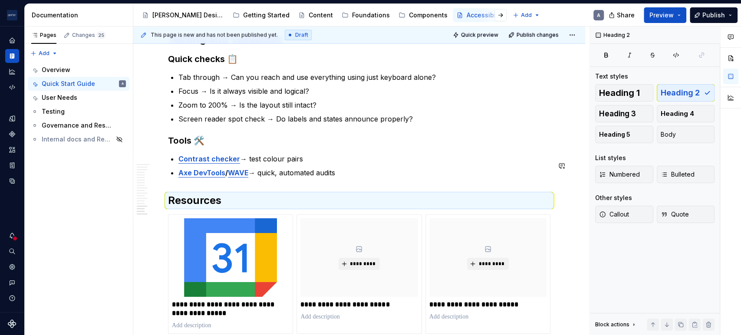
scroll to position [1286, 0]
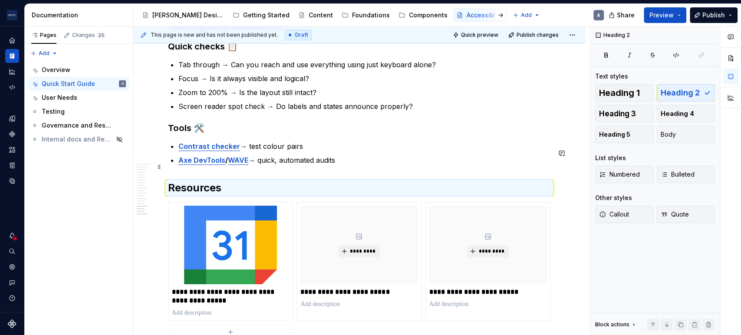
click at [381, 165] on p "Axe DevTools / WAVE → quick, automated audits" at bounding box center [364, 160] width 372 height 10
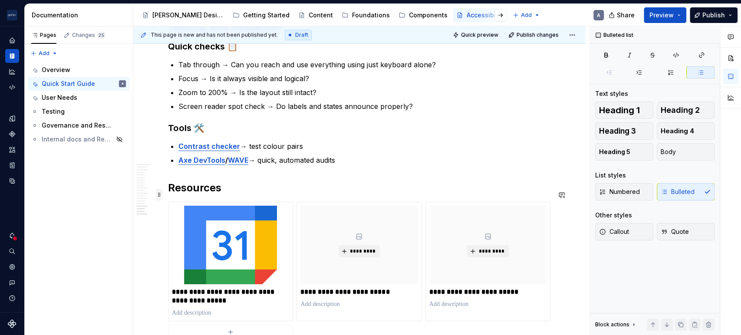
click at [162, 190] on span at bounding box center [159, 195] width 7 height 12
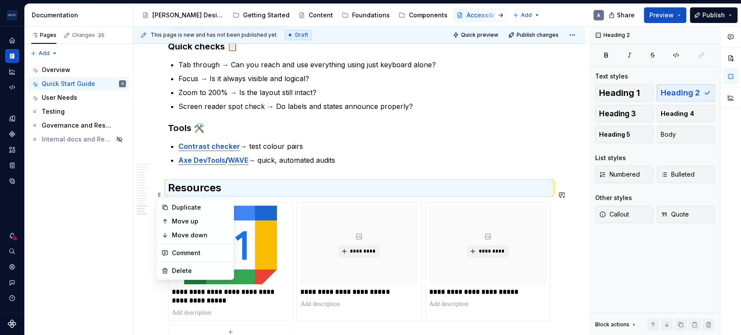
click at [179, 191] on h2 "Resources" at bounding box center [359, 188] width 382 height 14
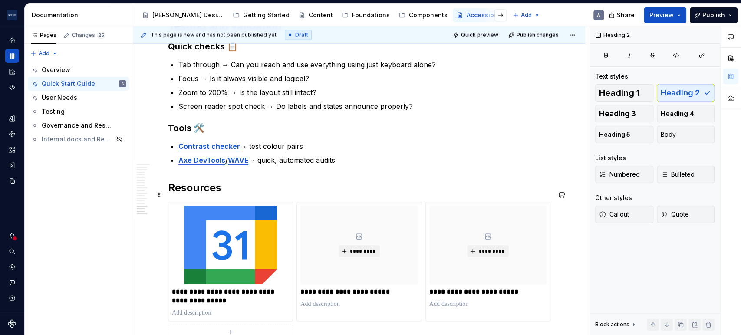
click at [168, 191] on h2 "Resources" at bounding box center [359, 188] width 382 height 14
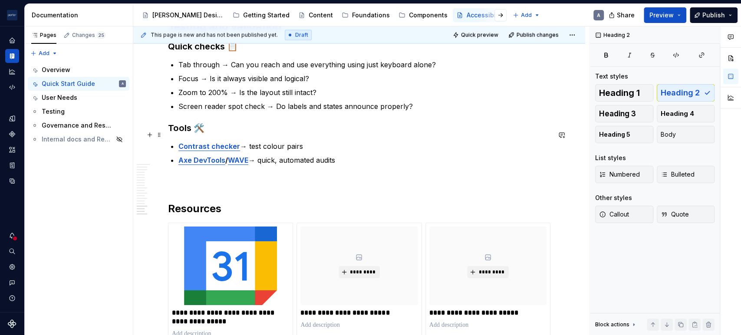
scroll to position [1447, 0]
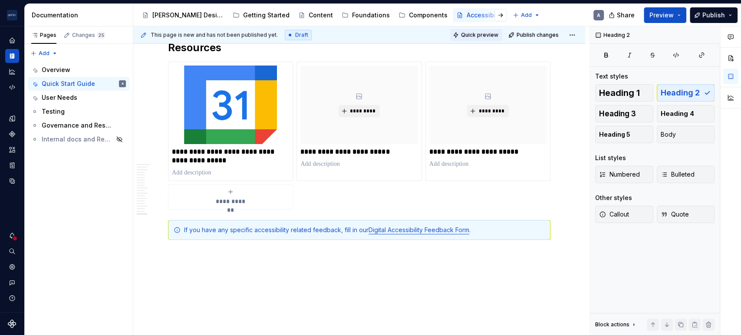
click at [461, 37] on button "Quick preview" at bounding box center [476, 35] width 52 height 12
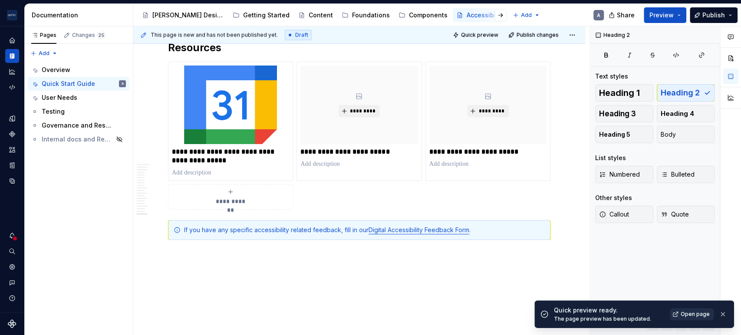
click at [698, 311] on span "Open page" at bounding box center [695, 314] width 29 height 7
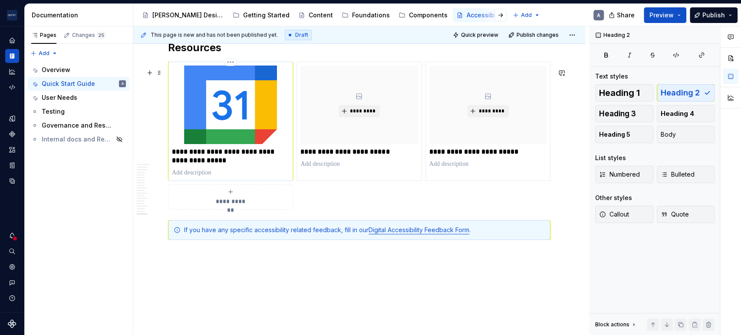
click at [215, 171] on div "**********" at bounding box center [230, 121] width 117 height 111
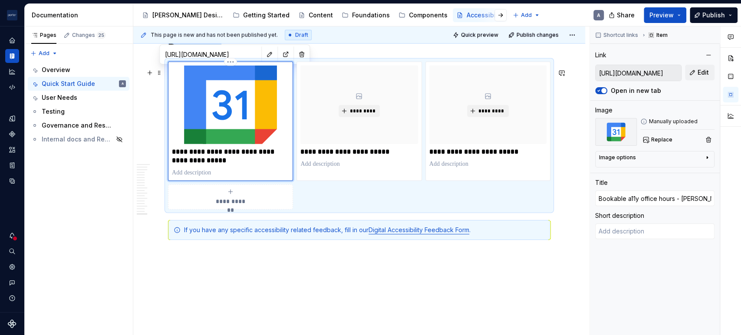
click at [230, 164] on p "**********" at bounding box center [230, 156] width 117 height 17
drag, startPoint x: 238, startPoint y: 165, endPoint x: 280, endPoint y: 155, distance: 42.9
click at [280, 155] on p "**********" at bounding box center [230, 156] width 117 height 17
click at [261, 158] on p "**********" at bounding box center [230, 156] width 117 height 17
drag, startPoint x: 261, startPoint y: 158, endPoint x: 283, endPoint y: 169, distance: 25.0
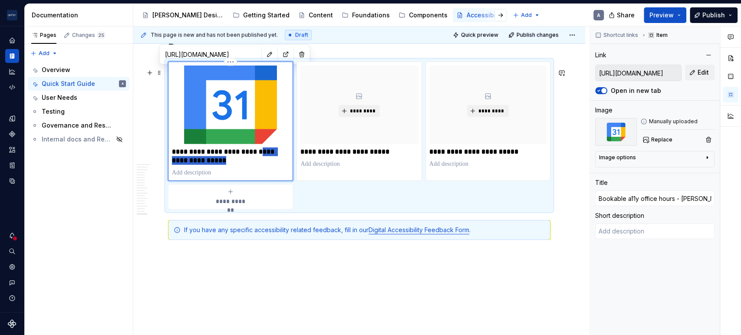
click at [283, 165] on p "**********" at bounding box center [230, 156] width 117 height 17
click at [257, 177] on p at bounding box center [230, 172] width 117 height 9
click at [245, 105] on img at bounding box center [230, 105] width 117 height 78
type textarea "*"
type input "[URL][DOMAIN_NAME]"
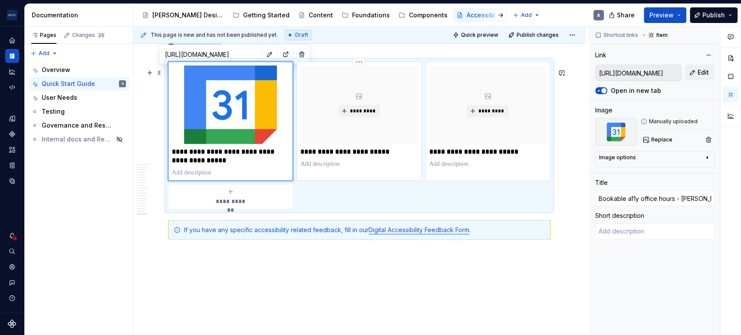
type input "[URL][DOMAIN_NAME]"
click at [366, 105] on div "*********" at bounding box center [358, 105] width 117 height 78
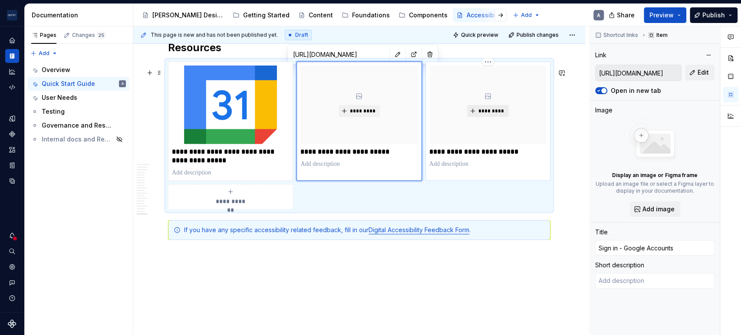
type textarea "*"
type input "[URL][DOMAIN_NAME][DOMAIN_NAME][PERSON_NAME]"
click at [478, 110] on button "*********" at bounding box center [487, 111] width 41 height 12
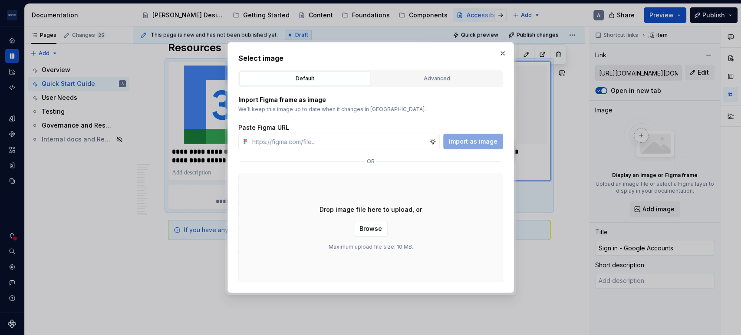
drag, startPoint x: 496, startPoint y: 220, endPoint x: 473, endPoint y: 214, distance: 24.2
click at [496, 219] on div "Drop image file here to upload, or Browse Maximum upload file size: 10 MB." at bounding box center [370, 228] width 265 height 109
click at [385, 228] on button "Browse" at bounding box center [371, 229] width 34 height 16
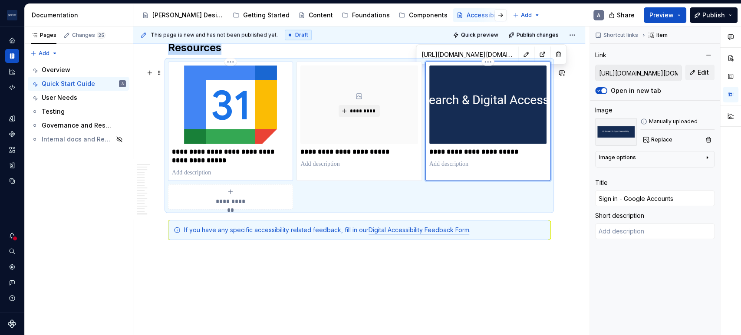
type textarea "*"
type input "[URL][DOMAIN_NAME]"
type input "Bookable a11y office hours - [PERSON_NAME]"
click at [194, 121] on img at bounding box center [230, 105] width 117 height 78
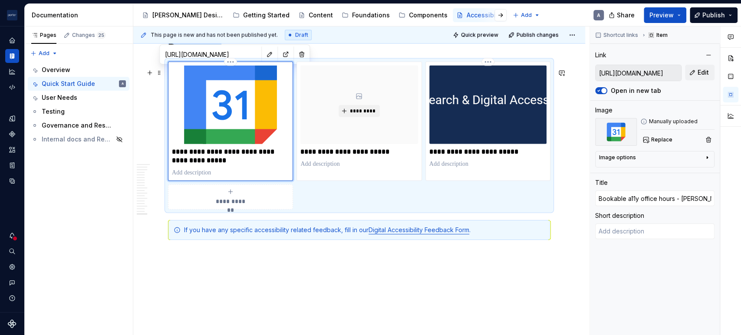
click at [238, 112] on img at bounding box center [230, 105] width 117 height 78
click at [661, 132] on div "Manually uploaded Replace" at bounding box center [677, 132] width 74 height 28
click at [658, 139] on span "Replace" at bounding box center [661, 139] width 21 height 7
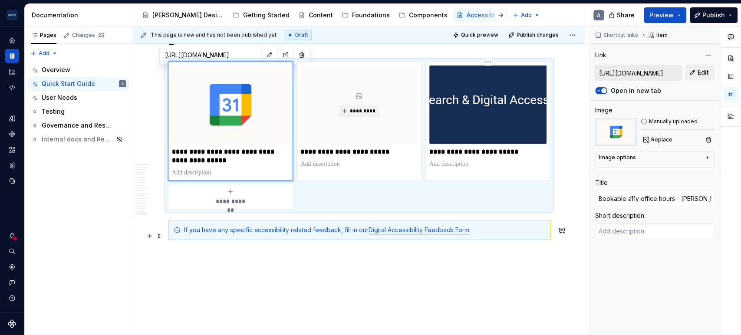
scroll to position [0, 0]
type textarea "*"
type input "[URL][DOMAIN_NAME]"
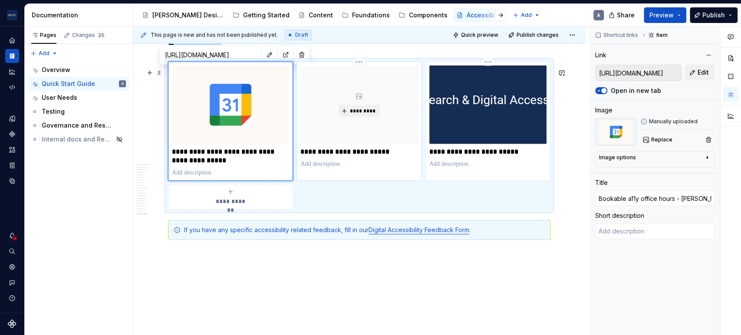
click at [381, 119] on div "*********" at bounding box center [358, 105] width 117 height 78
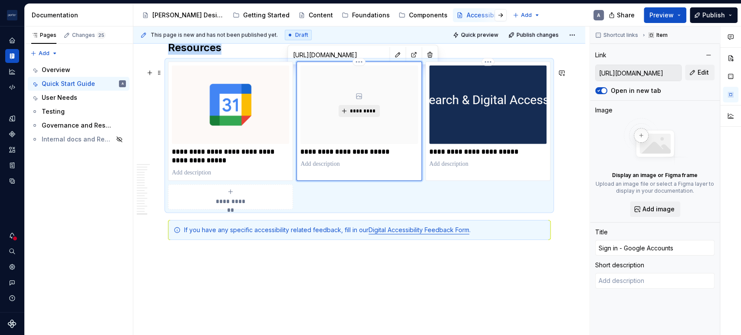
click at [374, 115] on span "*********" at bounding box center [362, 111] width 26 height 7
type textarea "*"
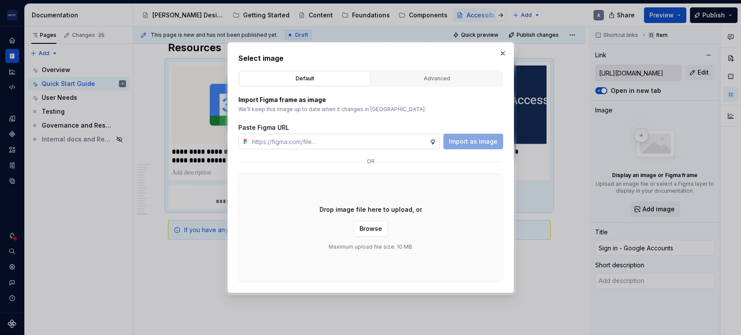
type input "[URL][DOMAIN_NAME]"
click at [368, 226] on span "Browse" at bounding box center [370, 228] width 23 height 9
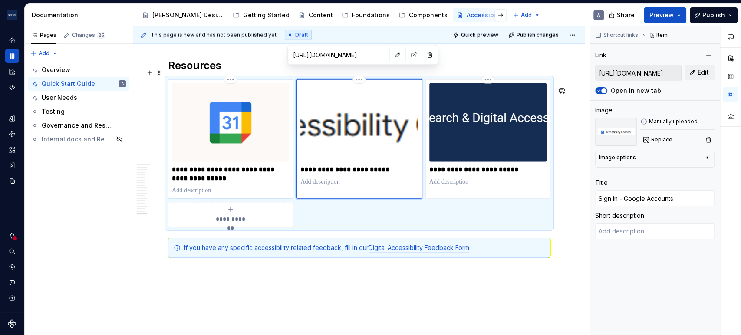
scroll to position [1447, 0]
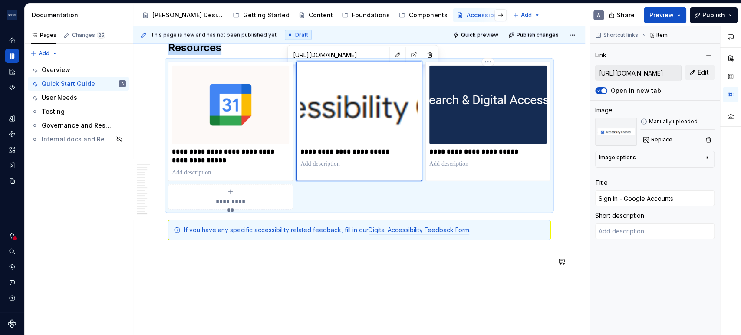
click at [472, 34] on span "Quick preview" at bounding box center [479, 35] width 37 height 7
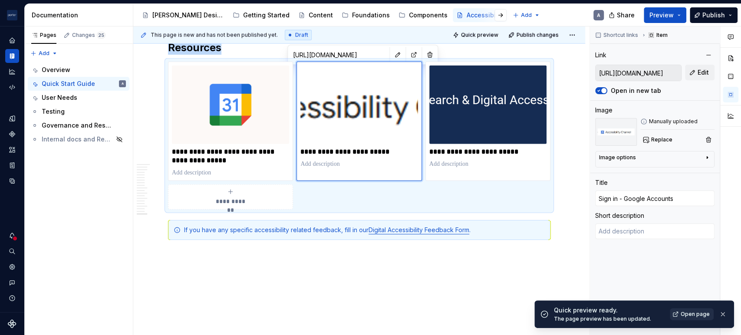
click at [703, 316] on span "Open page" at bounding box center [695, 314] width 29 height 7
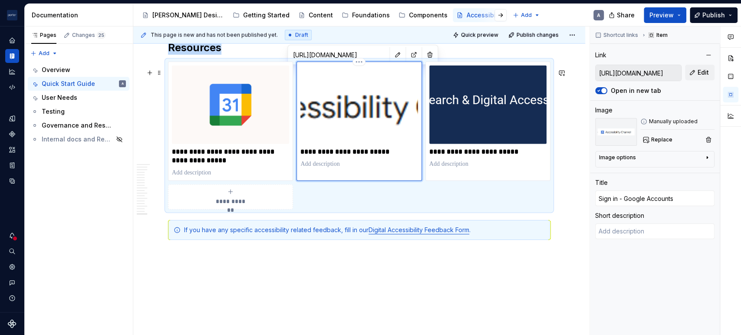
click at [388, 115] on img at bounding box center [358, 105] width 117 height 78
click at [664, 140] on span "Replace" at bounding box center [661, 139] width 21 height 7
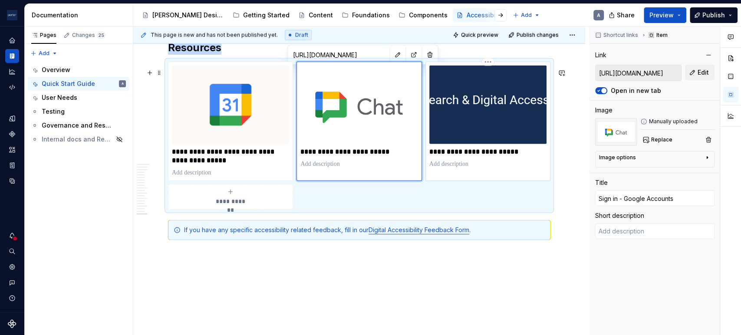
click at [468, 129] on img at bounding box center [487, 105] width 117 height 78
type textarea "*"
type input "[URL][DOMAIN_NAME][DOMAIN_NAME][PERSON_NAME]"
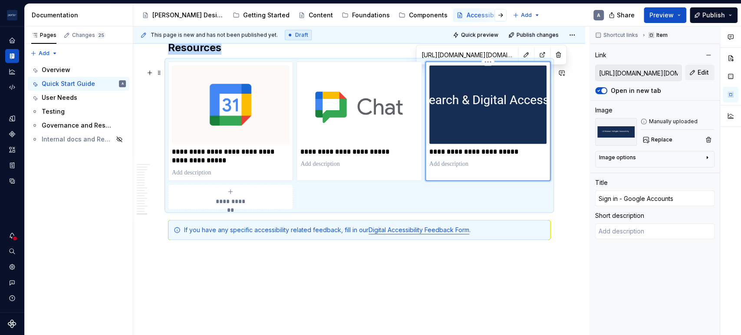
click at [493, 117] on img at bounding box center [487, 105] width 117 height 78
click at [668, 141] on span "Replace" at bounding box center [661, 139] width 21 height 7
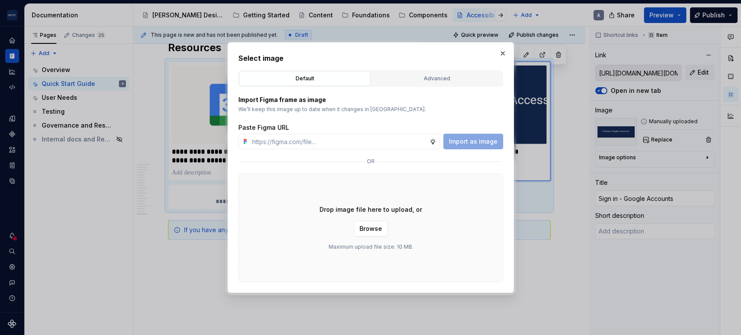
drag, startPoint x: 490, startPoint y: 224, endPoint x: 467, endPoint y: 220, distance: 23.8
click at [490, 224] on div "Drop image file here to upload, or Browse Maximum upload file size: 10 MB." at bounding box center [370, 228] width 265 height 109
click at [370, 223] on button "Browse" at bounding box center [371, 229] width 34 height 16
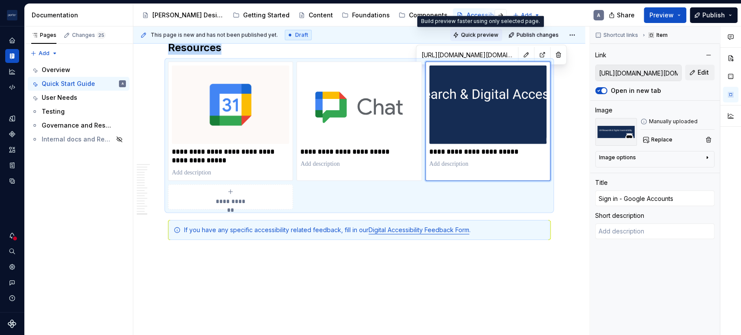
click at [487, 35] on span "Quick preview" at bounding box center [479, 35] width 37 height 7
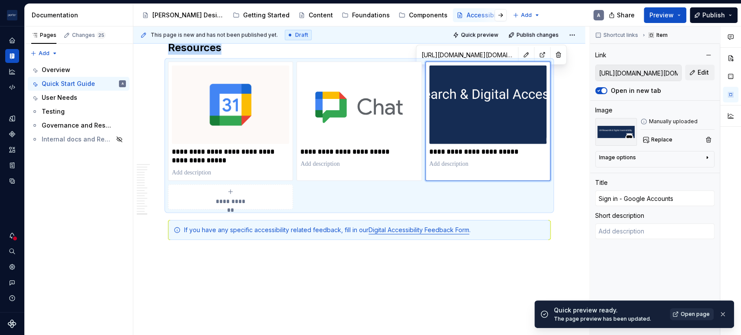
click at [693, 318] on link "Open page" at bounding box center [692, 314] width 44 height 12
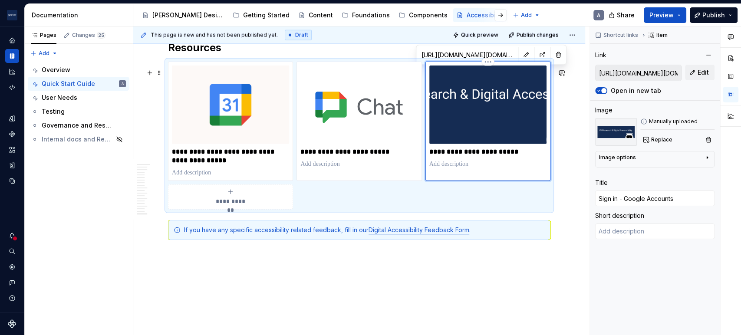
click at [459, 168] on p at bounding box center [487, 164] width 117 height 9
type textarea "*"
type textarea "U"
type textarea "*"
type textarea "UX"
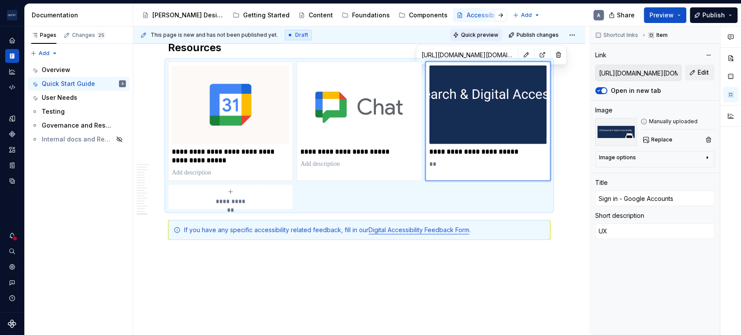
type textarea "*"
type textarea "UXR"
type textarea "*"
type textarea "UXR"
type textarea "*"
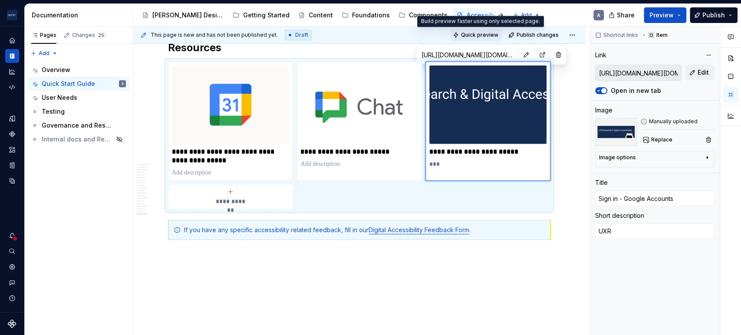
type textarea "UXR &"
type textarea "*"
type textarea "UXR &"
type textarea "*"
type textarea "UXR & D"
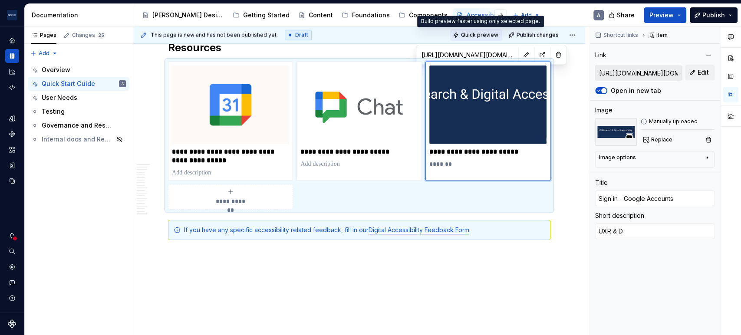
type textarea "*"
type textarea "UXR & Di"
type textarea "*"
type textarea "UXR & Dig"
type textarea "*"
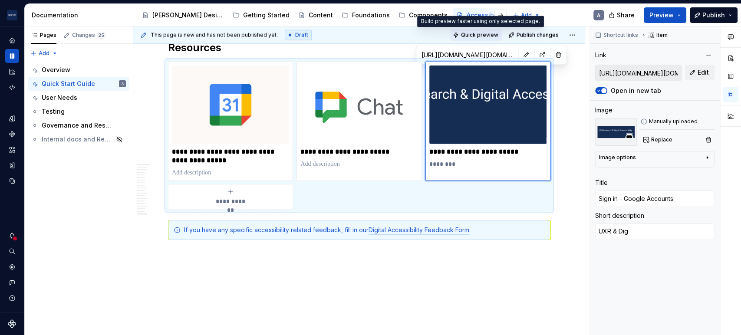
type textarea "UXR & Digi"
type textarea "*"
type textarea "UXR & Digit"
type textarea "*"
type textarea "UXR & Digita"
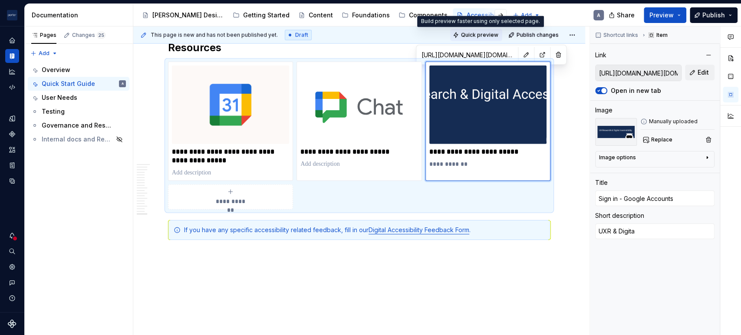
type textarea "*"
type textarea "UXR & Digital"
type textarea "*"
type textarea "UXR & Digital"
type textarea "*"
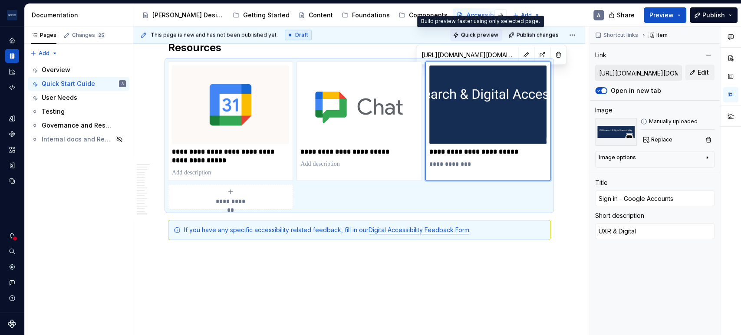
type textarea "UXR & Digital A"
type textarea "*"
type textarea "UXR & Digital Ac"
type textarea "*"
type textarea "UXR & Digital Acc"
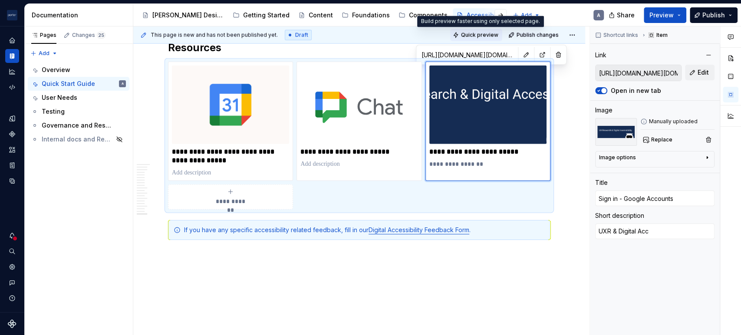
type textarea "*"
type textarea "UXR & Digital Acce"
type textarea "*"
type textarea "UXR & Digital Acces"
type textarea "*"
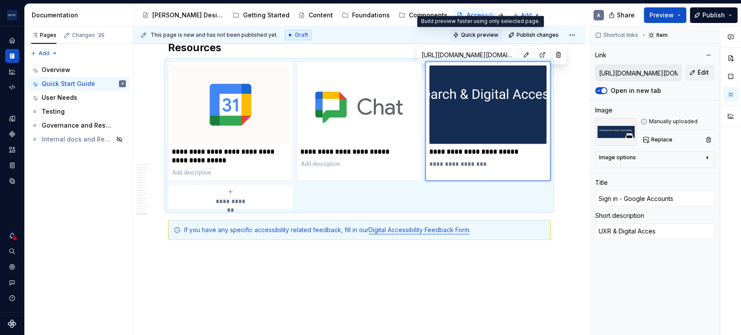
type textarea "UXR & Digital Access"
type textarea "*"
type textarea "UXR & Digital Accessi"
type textarea "*"
type textarea "UXR & Digital Accessib"
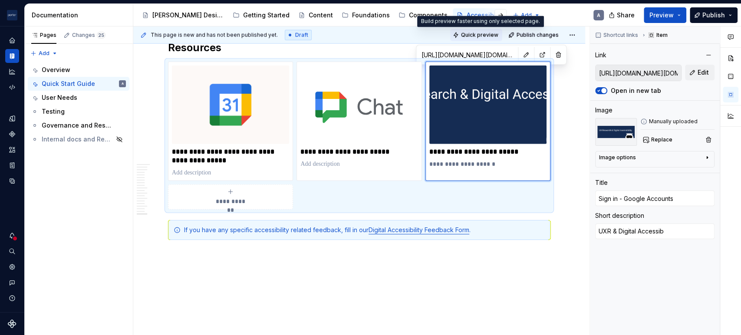
type textarea "*"
type textarea "UXR & Digital Accessibi"
type textarea "*"
type textarea "UXR & Digital Accessibil"
type textarea "*"
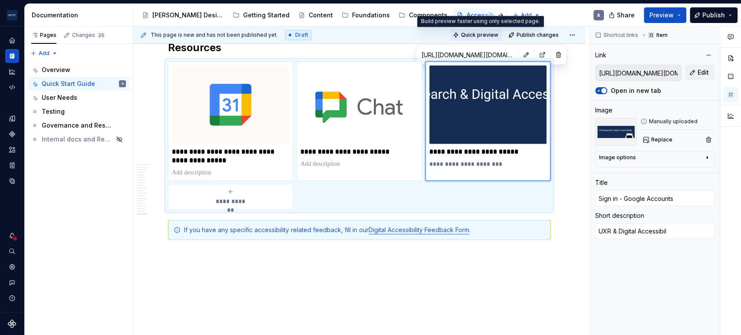
type textarea "UXR & Digital Accessibili"
type textarea "*"
type textarea "UXR & Digital Accessibilit"
type textarea "*"
type textarea "UXR & Digital Accessibility"
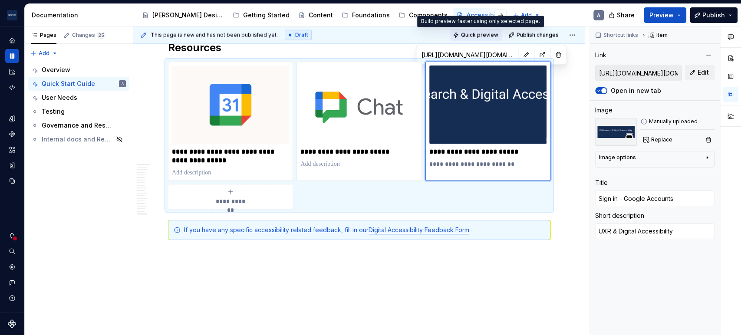
type textarea "*"
type textarea "UXR & Digital Accessibility"
type textarea "*"
type textarea "UXR & Digital Accessibility R"
type textarea "*"
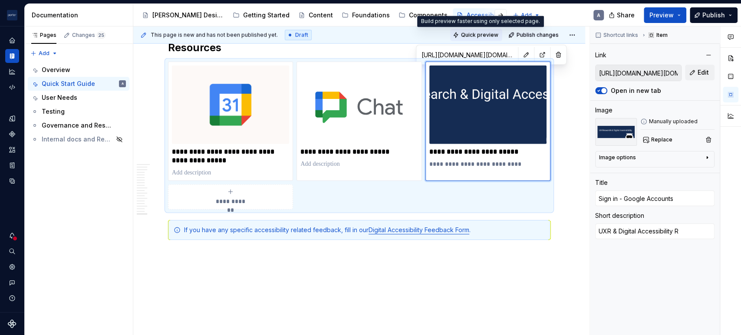
type textarea "UXR & Digital Accessibility Re"
type textarea "*"
type textarea "UXR & Digital Accessibility Res"
type textarea "*"
type textarea "UXR & Digital Accessibility Reso"
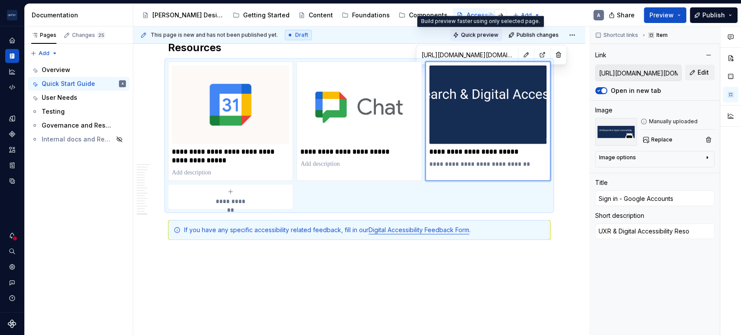
type textarea "*"
type textarea "UXR & Digital Accessibility Resou"
type textarea "*"
type textarea "UXR & Digital Accessibility Resour"
type textarea "*"
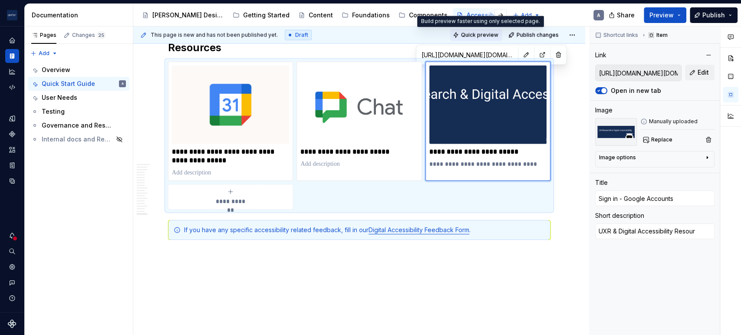
type textarea "UXR & Digital Accessibility Resourc"
type textarea "*"
type textarea "UXR & Digital Accessibility Resource"
type textarea "*"
type textarea "UXR & Digital Accessibility Resource"
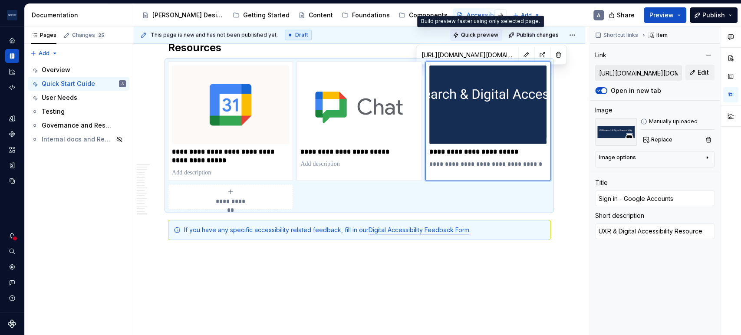
type textarea "*"
type textarea "UXR & Digital Accessibility Resource H"
type textarea "*"
type textarea "UXR & Digital Accessibility Resource Hu"
type textarea "*"
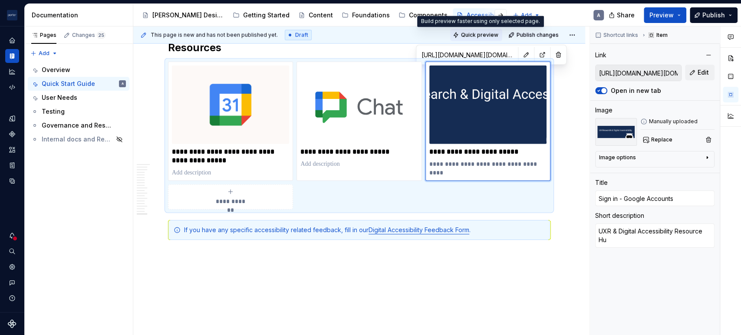
type textarea "UXR & Digital Accessibility Resource Huv"
type textarea "*"
type textarea "UXR & Digital Accessibility Resource Hu"
type textarea "*"
type textarea "UXR & Digital Accessibility Resource Hub"
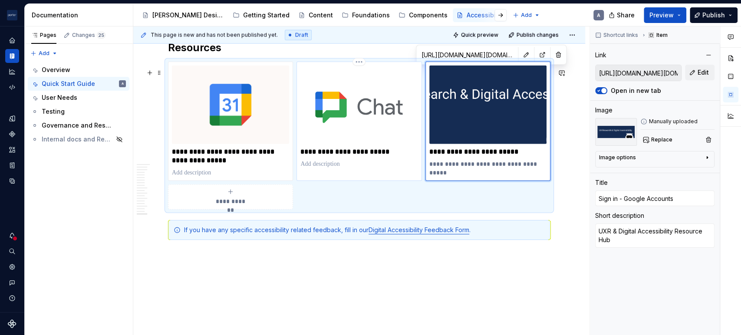
click at [324, 168] on p at bounding box center [358, 164] width 117 height 9
type textarea "*"
type input "[URL][DOMAIN_NAME]"
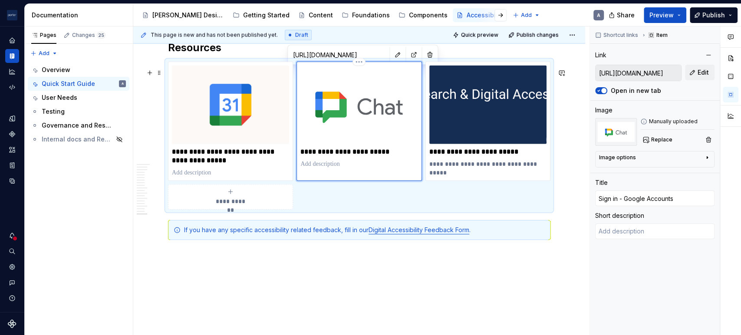
type textarea "*"
type textarea "A"
type textarea "*"
type textarea "G"
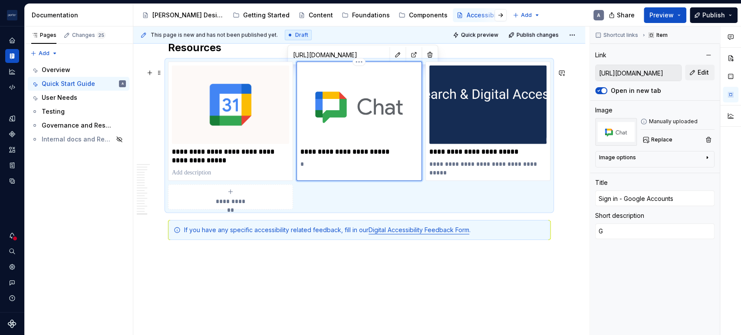
type textarea "*"
type textarea "Go"
type textarea "*"
type textarea "Goo"
type textarea "*"
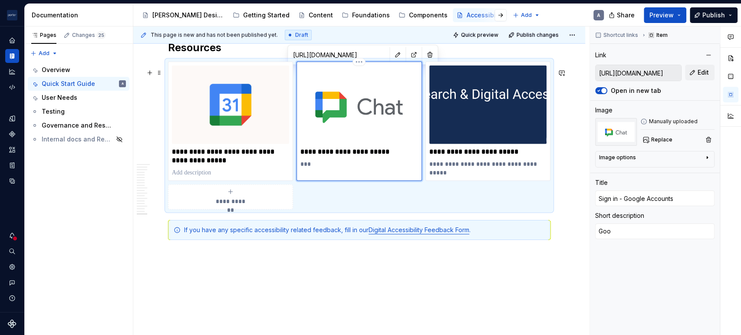
type textarea "Go"
type textarea "*"
type textarea "G"
type textarea "*"
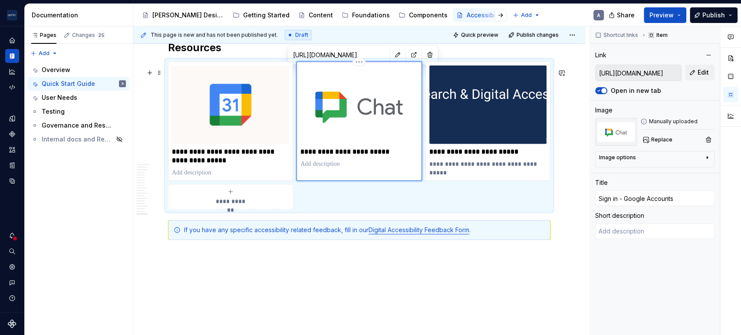
type textarea "A"
type textarea "*"
type textarea "A"
type textarea "*"
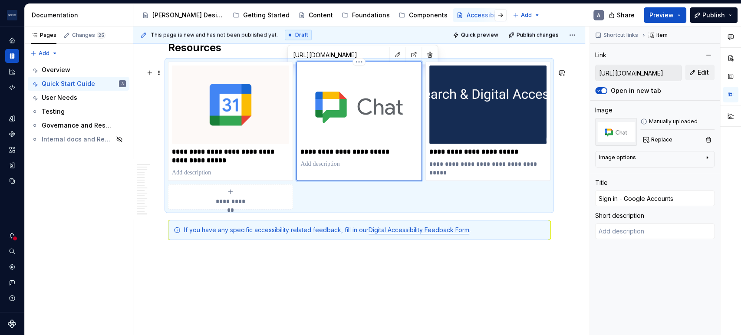
type textarea "*"
type textarea "A"
type textarea "*"
type textarea "Ac"
type textarea "*"
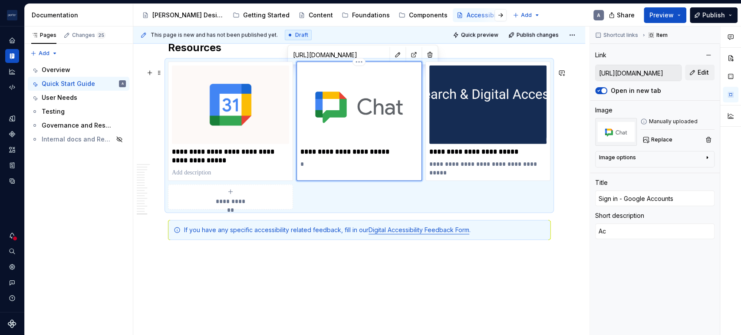
type textarea "Acc"
type textarea "*"
type textarea "Accw"
type textarea "*"
type textarea "Acc"
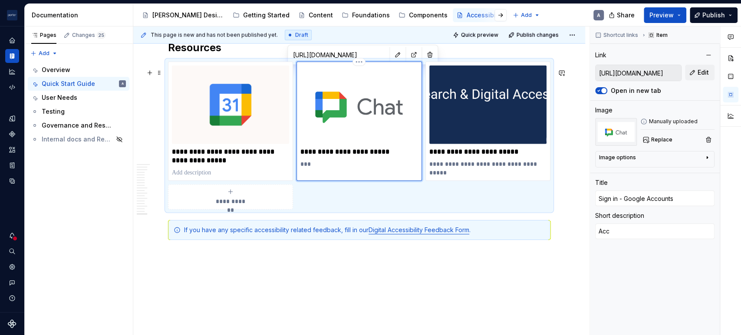
type textarea "*"
type textarea "Acce"
type textarea "*"
type textarea "Acces"
type textarea "*"
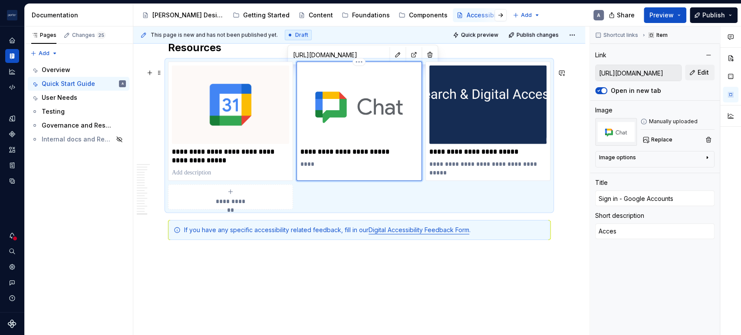
type textarea "Access"
type textarea "*"
type textarea "Accessi"
type textarea "*"
type textarea "Accessib"
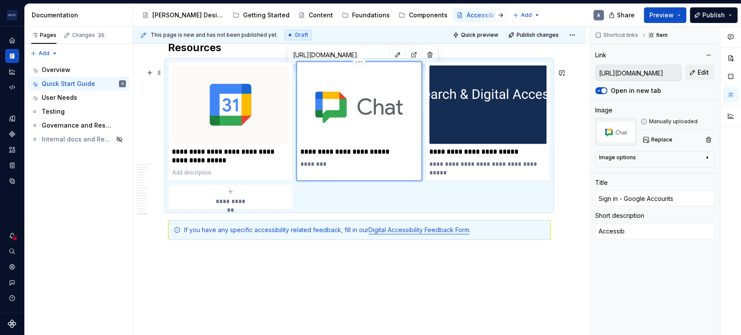
type textarea "*"
type textarea "Accessibi"
type textarea "*"
type textarea "Accessibil"
type textarea "*"
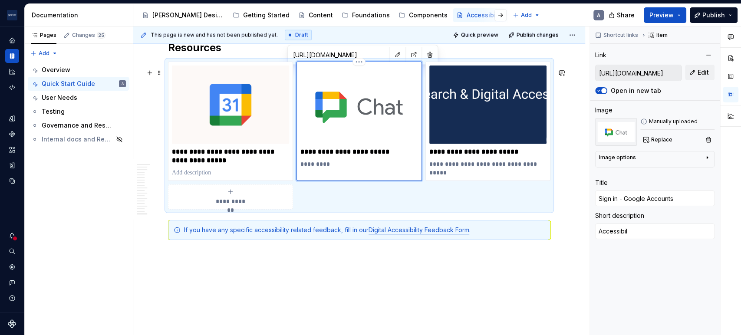
type textarea "Accessibili"
type textarea "*"
type textarea "Accessibilit"
type textarea "*"
type textarea "Accessibility"
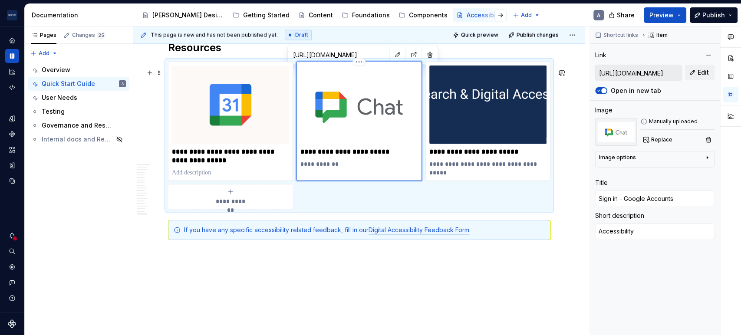
type textarea "*"
type textarea "Accessibility"
type textarea "*"
type textarea "Accessibility C"
type textarea "*"
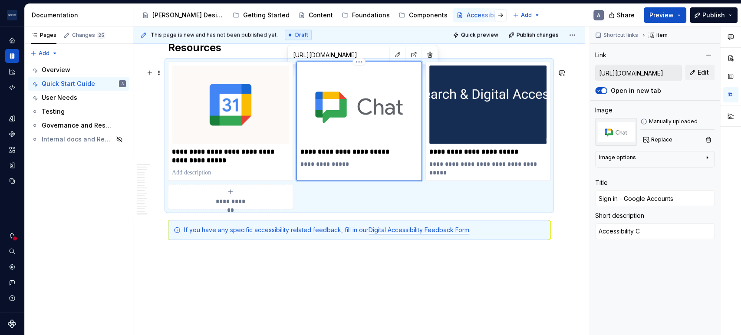
type textarea "Accessibility Ch"
type textarea "*"
type textarea "Accessibility Cha"
type textarea "*"
type textarea "Accessibility Chan"
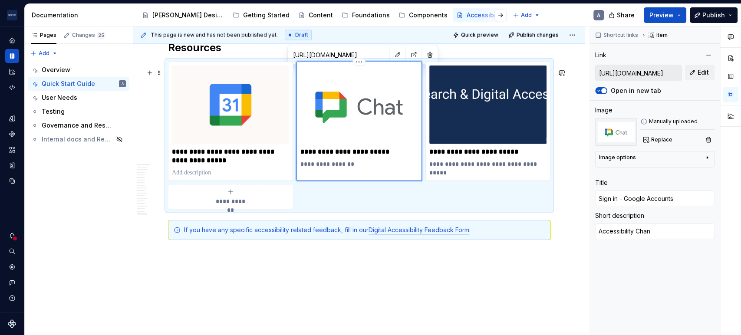
type textarea "*"
type textarea "Accessibility Chann"
type textarea "*"
type textarea "Accessibility Channe"
type textarea "*"
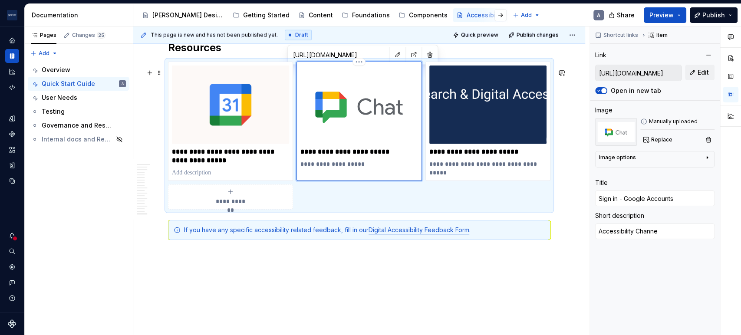
type textarea "Accessibility Channel"
click at [203, 177] on p at bounding box center [230, 172] width 117 height 9
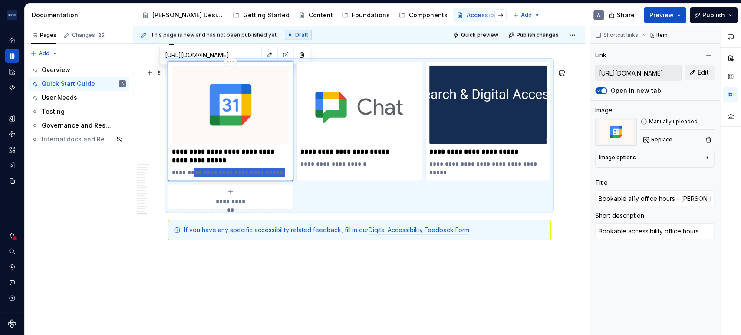
drag, startPoint x: 276, startPoint y: 180, endPoint x: 223, endPoint y: 189, distance: 53.7
click at [194, 181] on div "**********" at bounding box center [230, 121] width 125 height 119
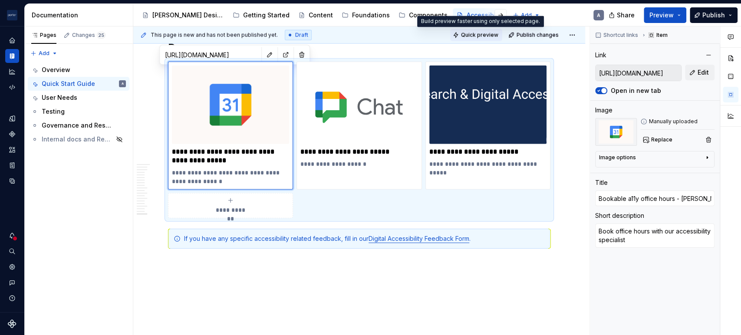
click at [474, 33] on span "Quick preview" at bounding box center [479, 35] width 37 height 7
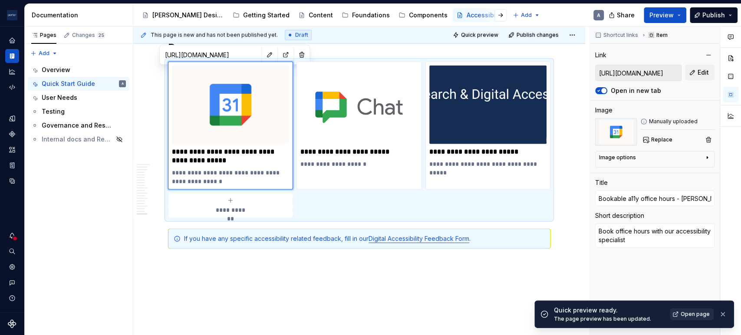
click at [690, 311] on span "Open page" at bounding box center [695, 314] width 29 height 7
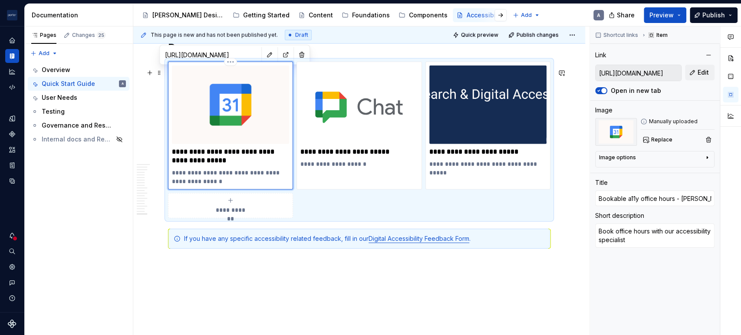
click at [245, 161] on p "**********" at bounding box center [230, 156] width 117 height 17
drag, startPoint x: 213, startPoint y: 187, endPoint x: 231, endPoint y: 180, distance: 19.7
click at [198, 183] on p "**********" at bounding box center [230, 176] width 117 height 17
drag, startPoint x: 171, startPoint y: 175, endPoint x: 266, endPoint y: 188, distance: 95.4
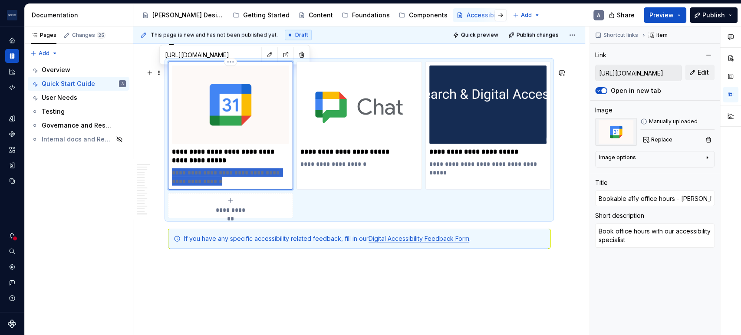
click at [263, 186] on p "**********" at bounding box center [230, 176] width 117 height 17
click at [258, 165] on p "**********" at bounding box center [230, 156] width 117 height 17
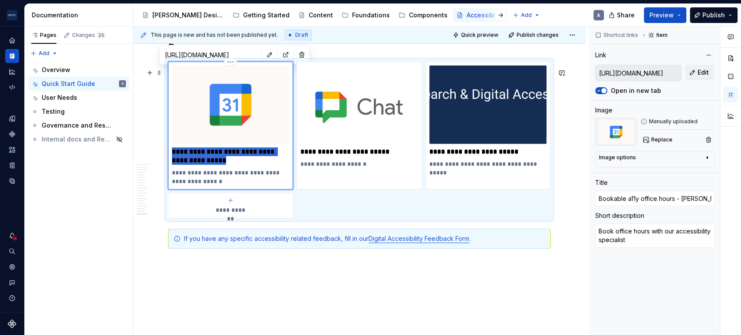
drag, startPoint x: 258, startPoint y: 169, endPoint x: 172, endPoint y: 155, distance: 87.5
click at [172, 155] on p "**********" at bounding box center [230, 156] width 117 height 17
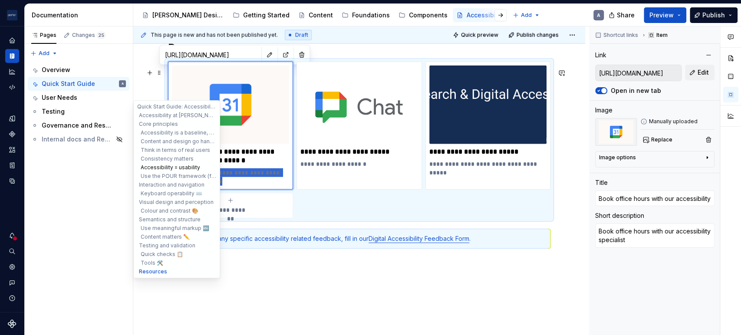
drag, startPoint x: 241, startPoint y: 185, endPoint x: 142, endPoint y: 169, distance: 100.6
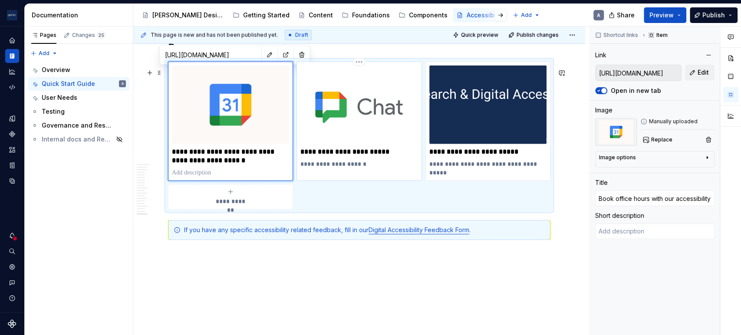
click at [364, 156] on p "**********" at bounding box center [358, 152] width 117 height 9
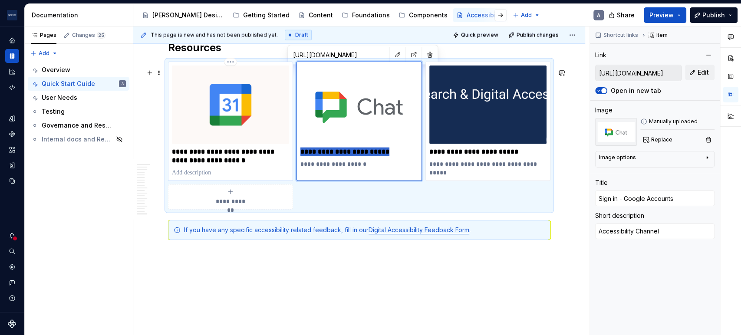
drag, startPoint x: 391, startPoint y: 157, endPoint x: 288, endPoint y: 155, distance: 103.3
click at [288, 155] on div "**********" at bounding box center [359, 136] width 382 height 148
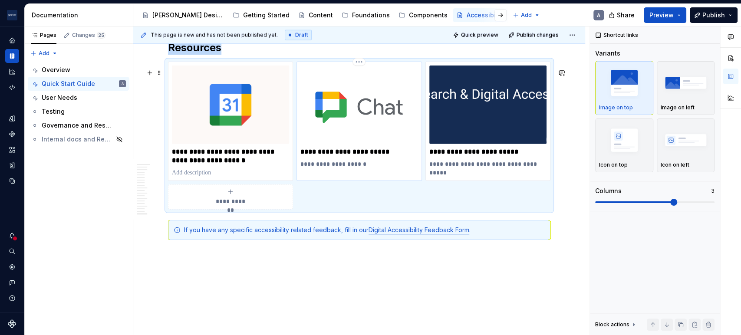
click at [396, 156] on p "**********" at bounding box center [358, 152] width 117 height 9
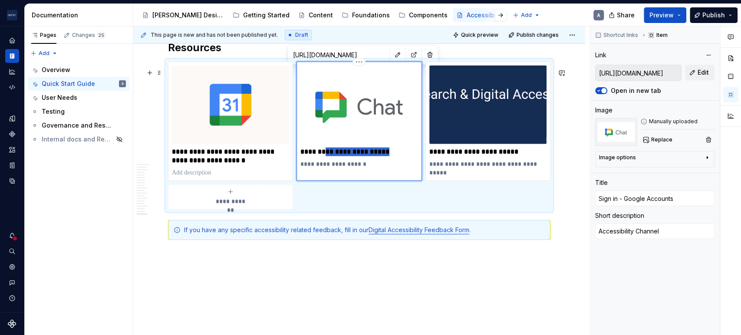
drag, startPoint x: 396, startPoint y: 157, endPoint x: 321, endPoint y: 158, distance: 74.7
click at [321, 156] on p "**********" at bounding box center [358, 152] width 117 height 9
drag, startPoint x: 521, startPoint y: 156, endPoint x: 499, endPoint y: 158, distance: 22.2
click at [496, 156] on p "**********" at bounding box center [487, 152] width 117 height 9
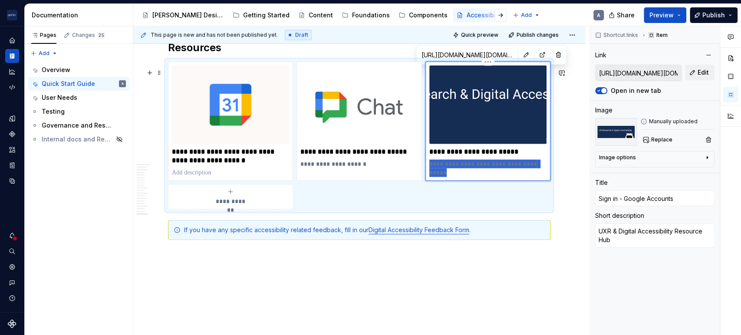
drag, startPoint x: 468, startPoint y: 176, endPoint x: 427, endPoint y: 173, distance: 41.8
click at [427, 173] on div "**********" at bounding box center [487, 121] width 125 height 119
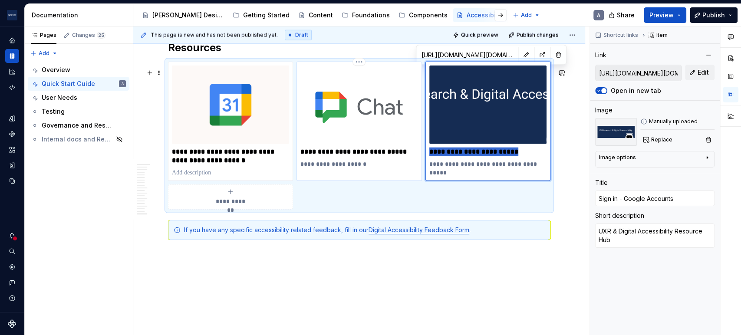
drag, startPoint x: 536, startPoint y: 159, endPoint x: 407, endPoint y: 154, distance: 129.0
click at [407, 154] on div "**********" at bounding box center [359, 136] width 382 height 148
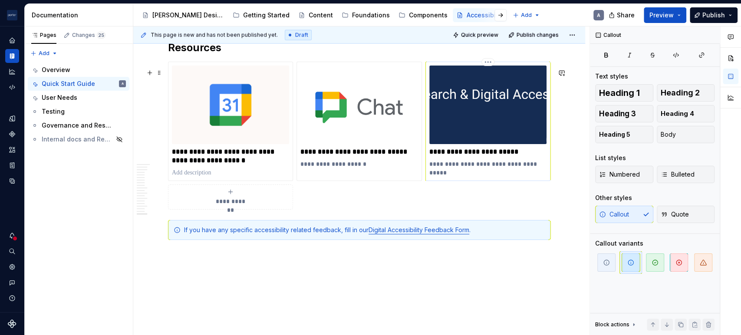
click at [496, 154] on p "**********" at bounding box center [487, 152] width 117 height 9
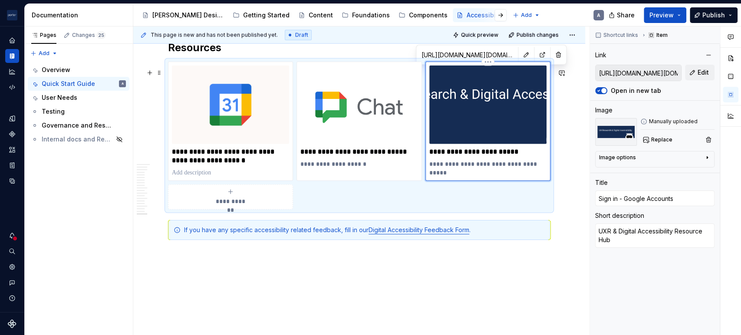
click at [519, 156] on p "**********" at bounding box center [487, 152] width 117 height 9
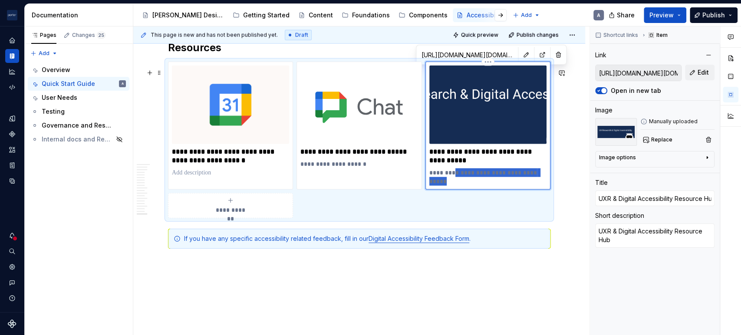
drag, startPoint x: 478, startPoint y: 188, endPoint x: 455, endPoint y: 178, distance: 25.5
click at [455, 178] on p "**********" at bounding box center [487, 176] width 117 height 17
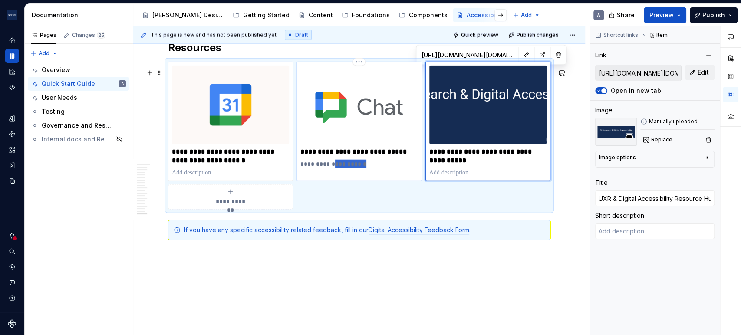
drag, startPoint x: 369, startPoint y: 174, endPoint x: 330, endPoint y: 171, distance: 39.6
click at [330, 168] on p "**********" at bounding box center [358, 164] width 117 height 9
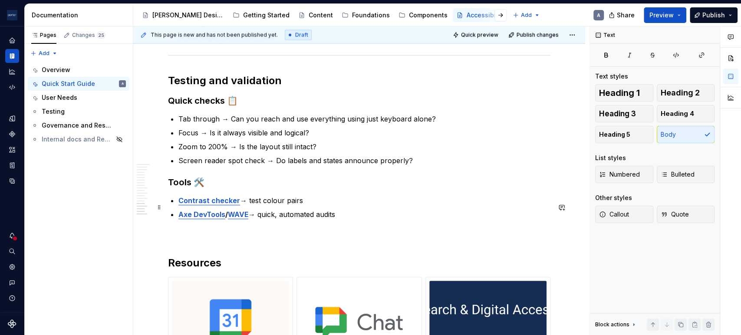
scroll to position [1286, 0]
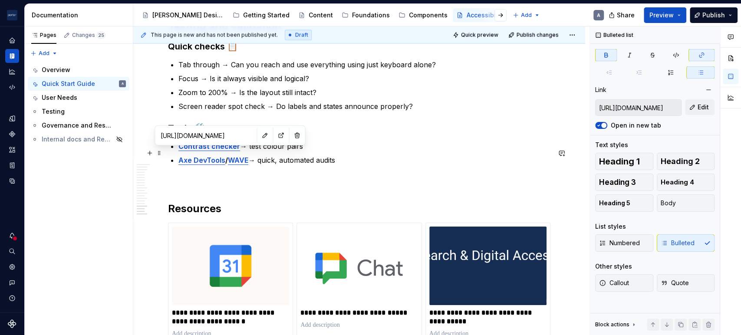
click at [225, 148] on p "Contrast checker → test colour pairs" at bounding box center [364, 146] width 372 height 10
click at [275, 138] on button "button" at bounding box center [281, 135] width 12 height 12
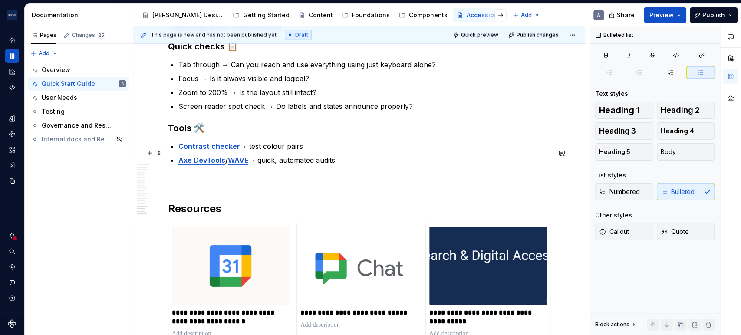
click at [341, 147] on p "Contrast checker → test colour pairs" at bounding box center [364, 146] width 372 height 10
click at [326, 182] on p at bounding box center [359, 181] width 382 height 10
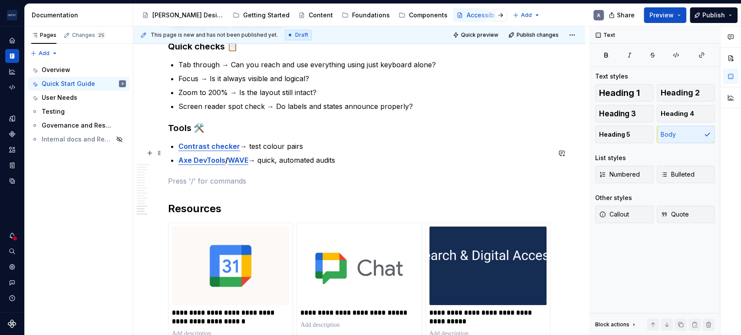
click at [365, 152] on p "Contrast checker → test colour pairs" at bounding box center [364, 146] width 372 height 10
click at [194, 185] on p at bounding box center [359, 181] width 382 height 10
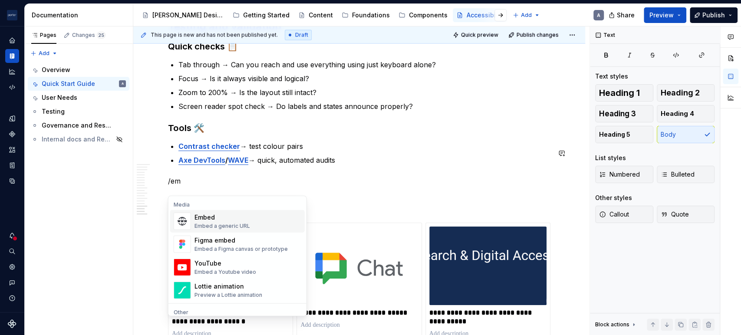
click at [245, 215] on div "Embed" at bounding box center [222, 217] width 56 height 9
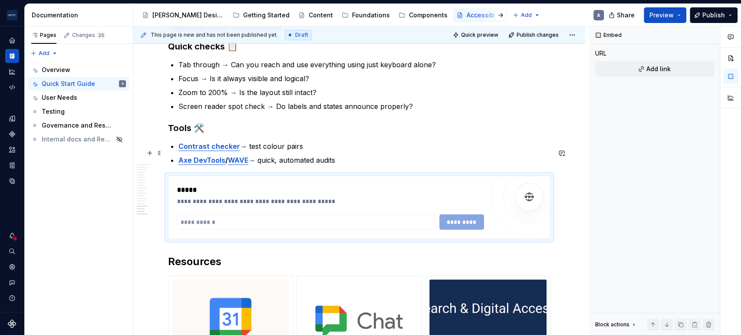
click at [383, 152] on p "Contrast checker → test colour pairs" at bounding box center [364, 146] width 372 height 10
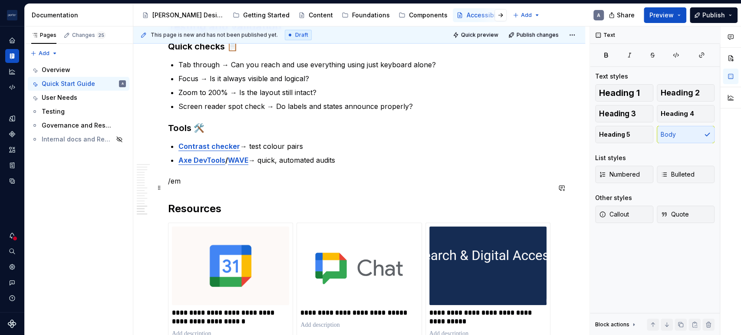
click at [193, 185] on p "/em" at bounding box center [359, 181] width 382 height 10
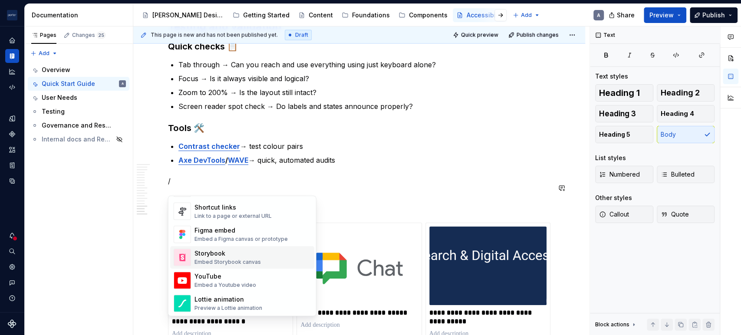
scroll to position [321, 0]
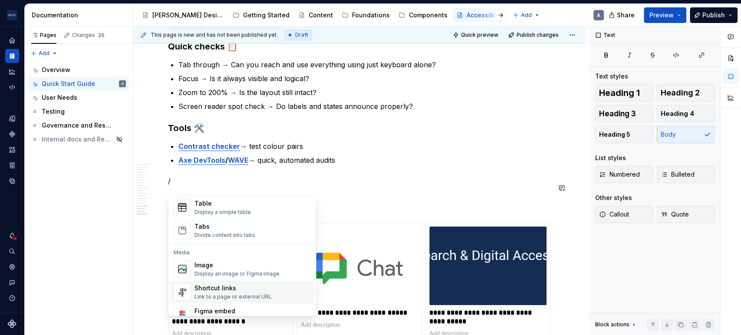
click at [232, 287] on div "Shortcut links" at bounding box center [232, 288] width 77 height 9
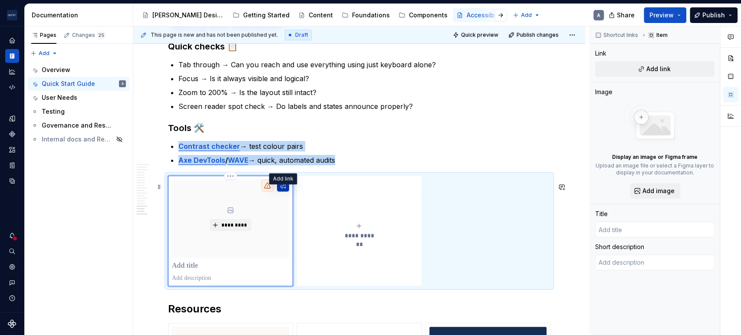
click at [287, 192] on button "button" at bounding box center [283, 186] width 12 height 12
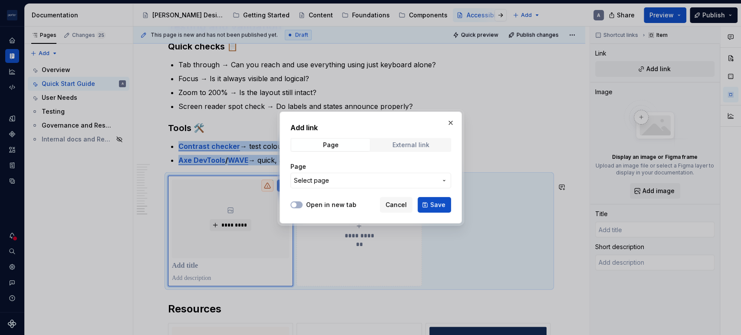
click at [405, 146] on div "External link" at bounding box center [410, 145] width 37 height 7
click at [300, 204] on button "Open in new tab" at bounding box center [296, 204] width 12 height 7
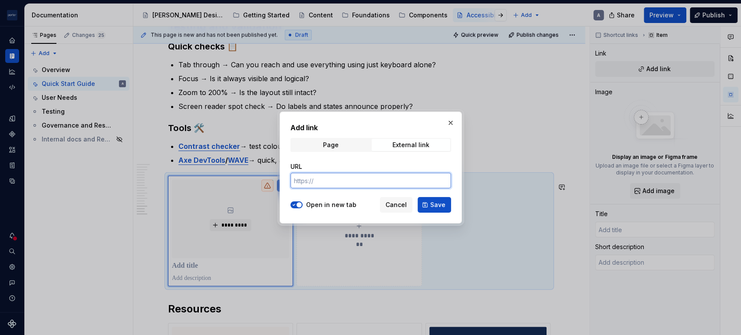
click at [339, 180] on input "URL" at bounding box center [370, 181] width 161 height 16
paste input "[URL][DOMAIN_NAME]"
click at [435, 204] on span "Save" at bounding box center [437, 205] width 15 height 9
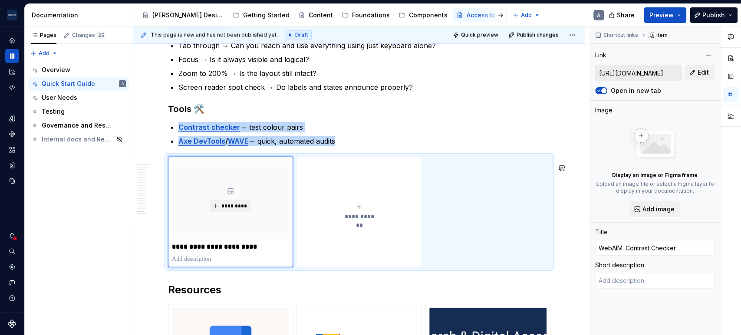
scroll to position [1286, 0]
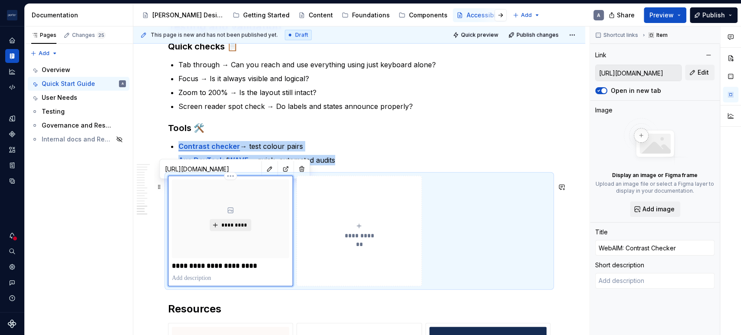
click at [229, 227] on span "*********" at bounding box center [234, 225] width 26 height 7
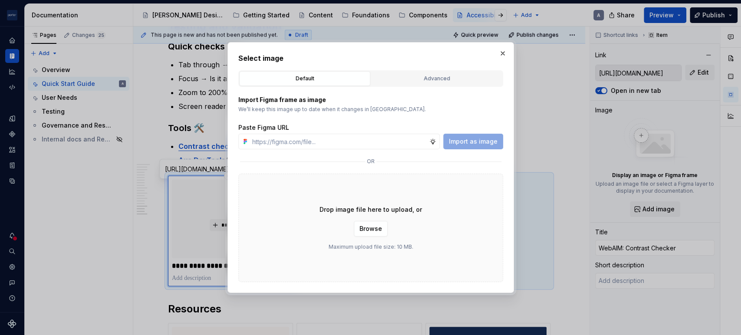
click at [435, 171] on div "Import Figma frame as image We’ll keep this image up to date when it changes in…" at bounding box center [370, 184] width 265 height 195
click at [377, 224] on button "Browse" at bounding box center [371, 229] width 34 height 16
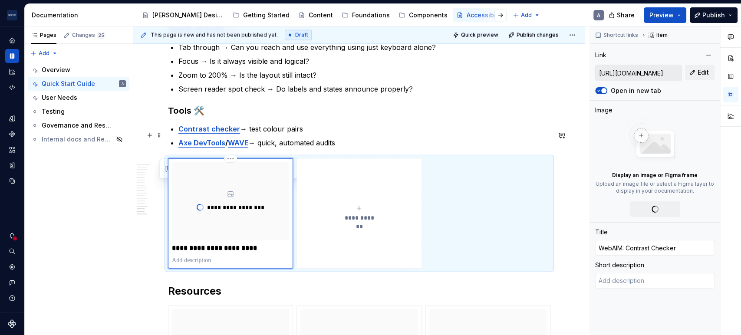
scroll to position [1268, 0]
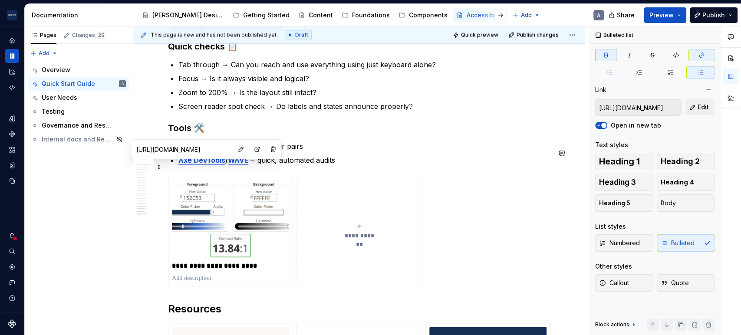
click at [204, 165] on strong "Axe DevTools" at bounding box center [201, 160] width 47 height 9
click at [251, 147] on button "button" at bounding box center [257, 149] width 12 height 12
click at [236, 145] on button "button" at bounding box center [241, 149] width 12 height 12
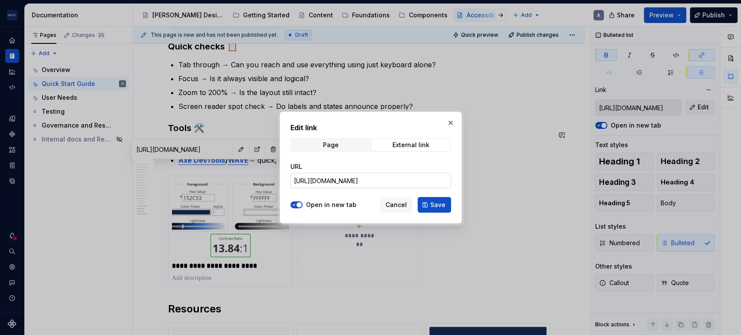
click at [392, 184] on input "[URL][DOMAIN_NAME]" at bounding box center [370, 181] width 161 height 16
drag, startPoint x: 454, startPoint y: 122, endPoint x: 482, endPoint y: 107, distance: 32.4
click at [453, 119] on button "button" at bounding box center [451, 123] width 12 height 12
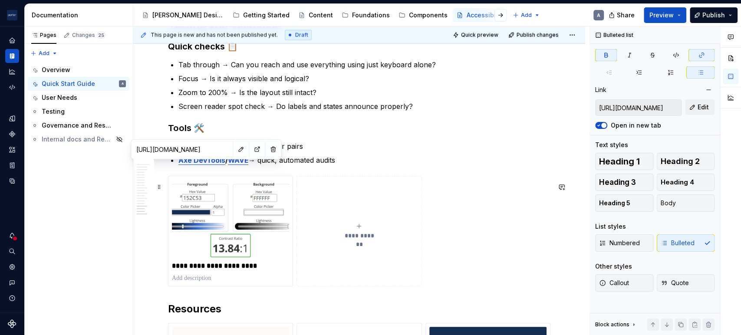
click at [371, 236] on div "**********" at bounding box center [358, 231] width 117 height 17
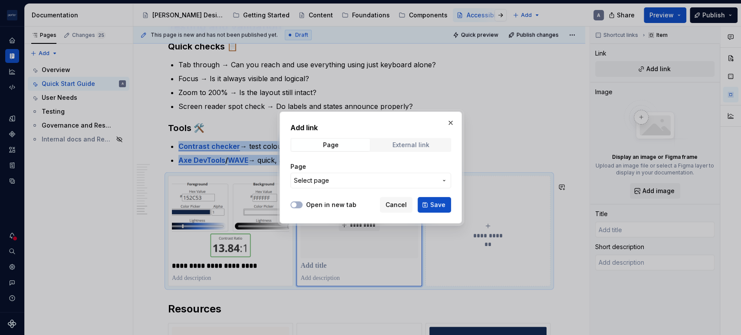
click at [424, 144] on div "External link" at bounding box center [410, 145] width 37 height 7
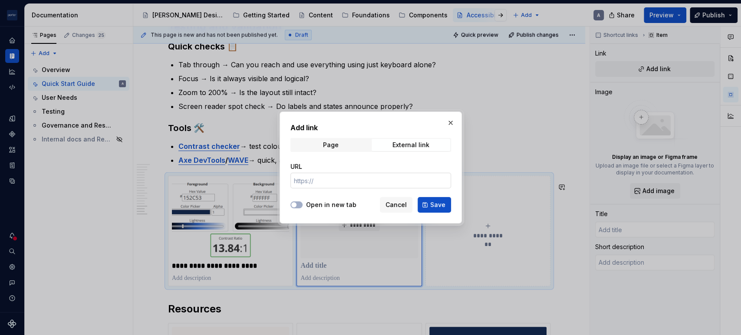
click at [389, 183] on input "URL" at bounding box center [370, 181] width 161 height 16
paste input "[URL][DOMAIN_NAME]"
click at [300, 206] on button "Open in new tab" at bounding box center [296, 204] width 12 height 7
click at [434, 204] on span "Save" at bounding box center [437, 205] width 15 height 9
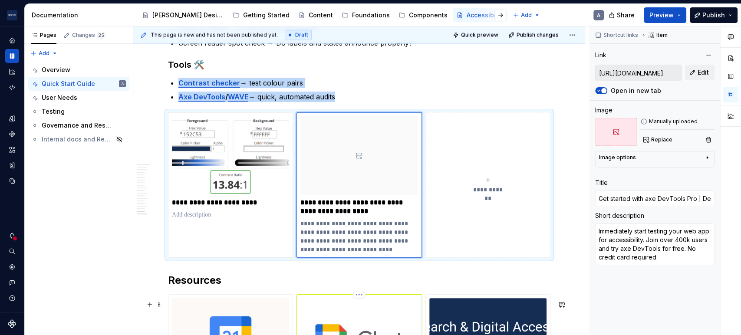
scroll to position [1367, 0]
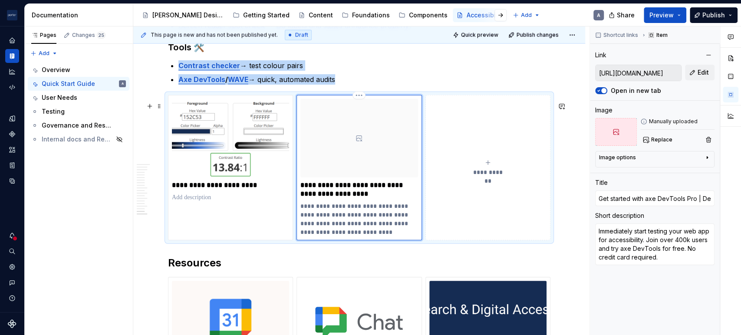
click at [354, 237] on p "**********" at bounding box center [358, 219] width 117 height 35
click at [359, 141] on icon at bounding box center [359, 138] width 7 height 7
click at [363, 142] on div at bounding box center [358, 138] width 117 height 78
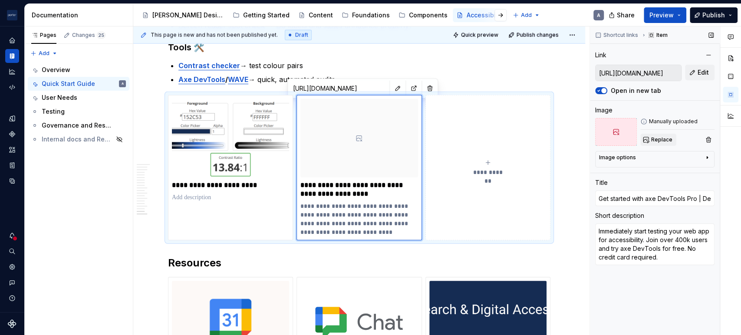
click at [640, 140] on button "Replace" at bounding box center [658, 140] width 36 height 12
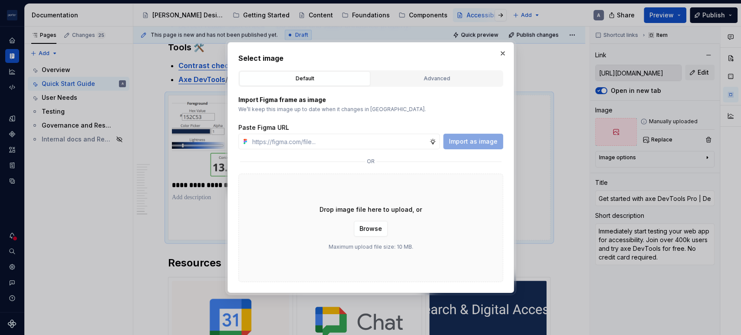
drag, startPoint x: 458, startPoint y: 206, endPoint x: 441, endPoint y: 204, distance: 17.1
click at [458, 206] on div "Drop image file here to upload, or Browse Maximum upload file size: 10 MB." at bounding box center [370, 228] width 265 height 109
click at [361, 225] on span "Browse" at bounding box center [370, 228] width 23 height 9
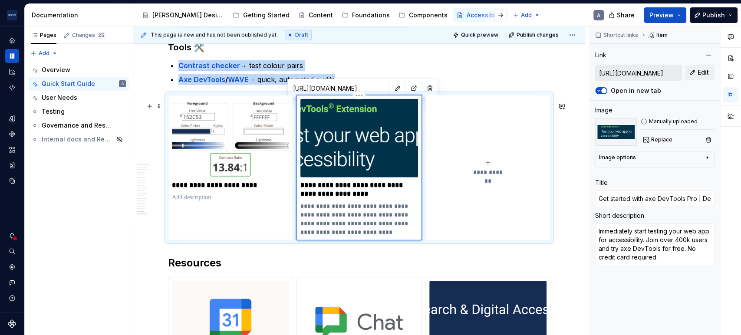
click at [360, 189] on p "**********" at bounding box center [358, 189] width 117 height 17
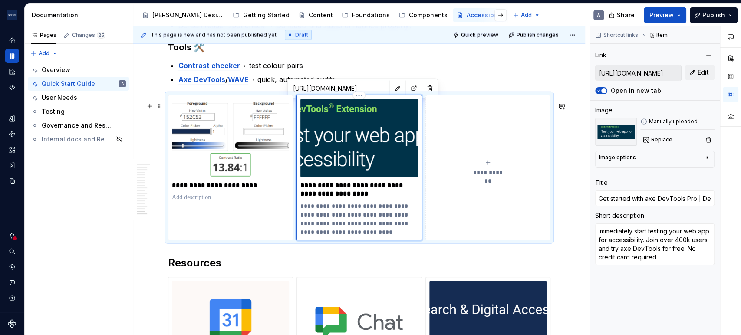
click at [362, 197] on p "**********" at bounding box center [358, 189] width 117 height 17
drag, startPoint x: 364, startPoint y: 196, endPoint x: 293, endPoint y: 189, distance: 72.0
click at [293, 189] on div "**********" at bounding box center [359, 167] width 382 height 145
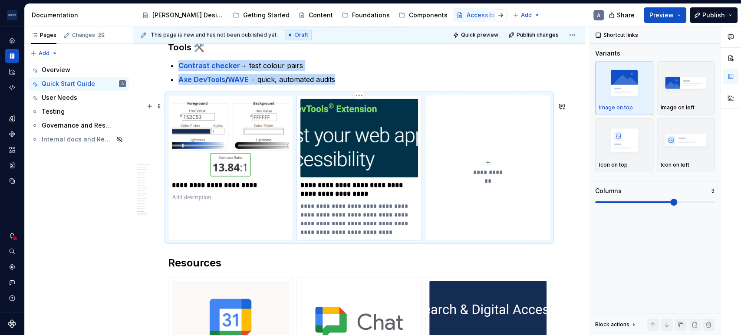
click at [362, 234] on p "**********" at bounding box center [358, 219] width 117 height 35
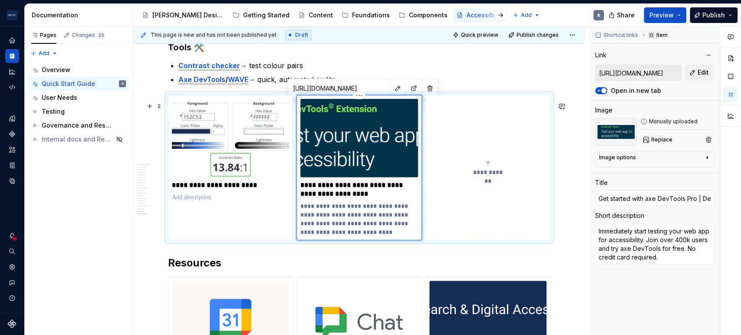
click at [373, 198] on p "**********" at bounding box center [358, 189] width 117 height 17
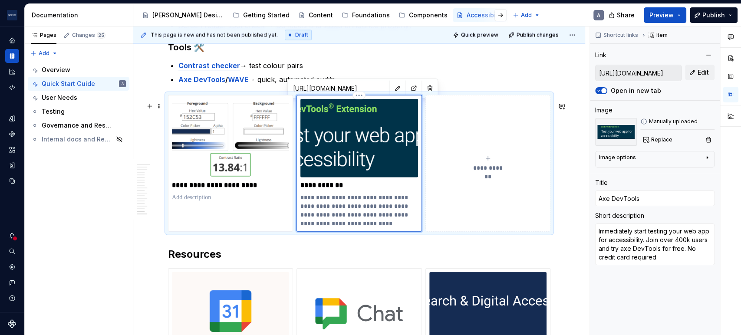
drag, startPoint x: 366, startPoint y: 225, endPoint x: 326, endPoint y: 211, distance: 43.1
click at [335, 214] on p "**********" at bounding box center [358, 210] width 117 height 35
click at [323, 211] on p "**********" at bounding box center [358, 210] width 117 height 35
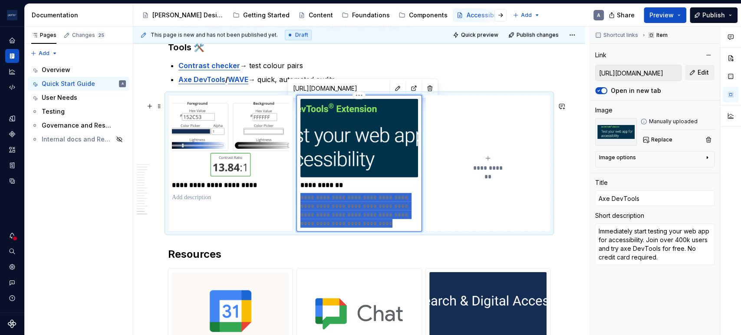
drag, startPoint x: 300, startPoint y: 205, endPoint x: 375, endPoint y: 226, distance: 77.5
click at [375, 226] on p "**********" at bounding box center [358, 210] width 117 height 35
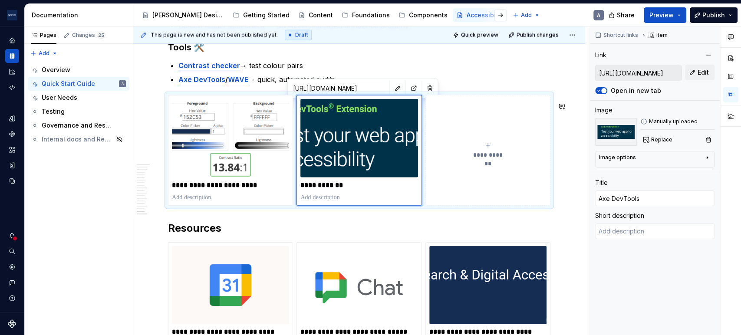
click at [233, 84] on strong "WAVE" at bounding box center [238, 79] width 20 height 9
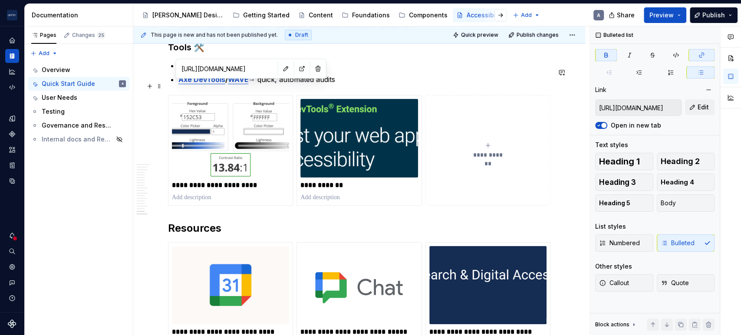
click at [248, 84] on strong "WAVE" at bounding box center [238, 79] width 20 height 9
click at [280, 66] on button "button" at bounding box center [286, 69] width 12 height 12
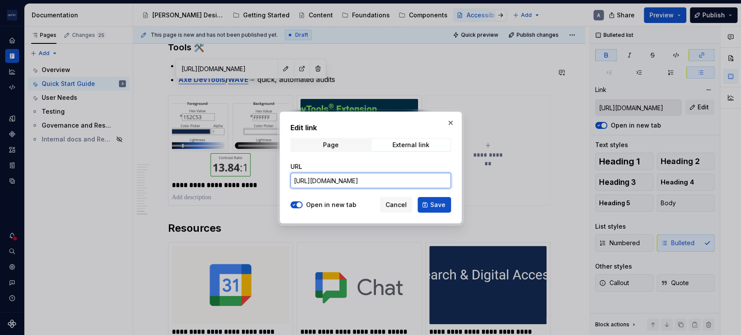
click at [348, 183] on input "[URL][DOMAIN_NAME]" at bounding box center [370, 181] width 161 height 16
click at [406, 203] on span "Cancel" at bounding box center [395, 205] width 21 height 9
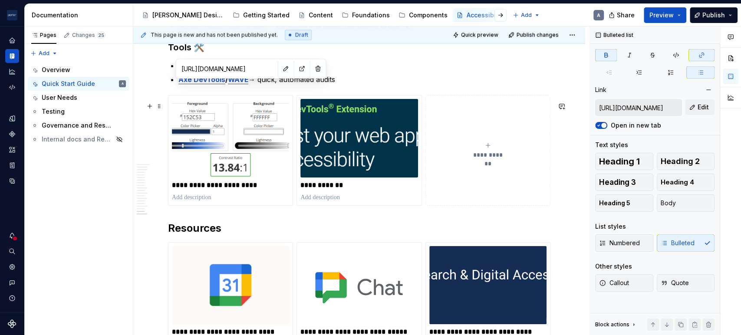
click at [478, 155] on div "**********" at bounding box center [487, 150] width 117 height 17
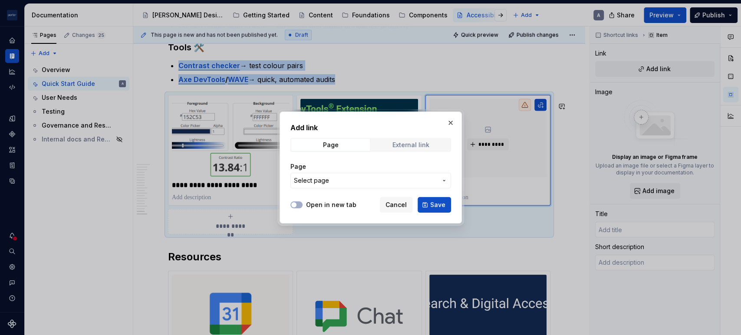
click at [404, 139] on span "External link" at bounding box center [411, 145] width 79 height 12
click at [294, 205] on span "button" at bounding box center [293, 204] width 5 height 5
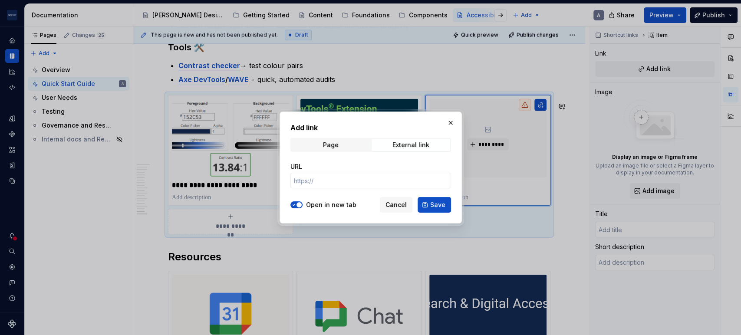
click at [368, 172] on div "URL" at bounding box center [370, 175] width 161 height 26
click at [366, 177] on input "URL" at bounding box center [370, 181] width 161 height 16
paste input "[URL][DOMAIN_NAME]"
click at [441, 204] on span "Save" at bounding box center [437, 205] width 15 height 9
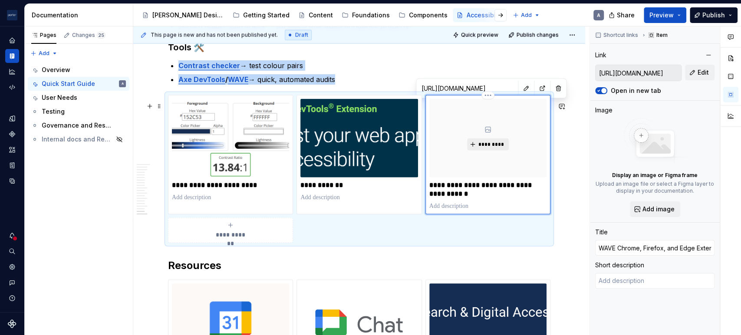
click at [481, 147] on span "*********" at bounding box center [491, 144] width 26 height 7
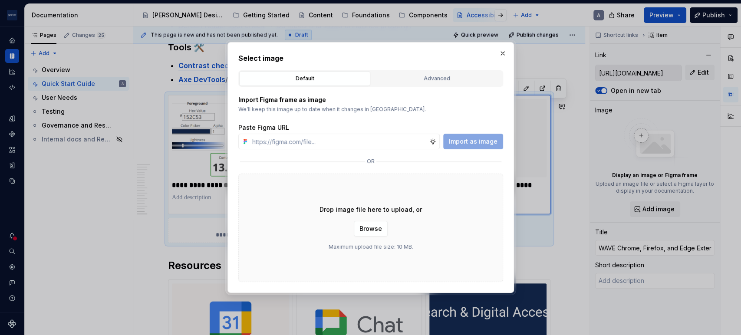
drag, startPoint x: 471, startPoint y: 221, endPoint x: 445, endPoint y: 219, distance: 26.5
click at [471, 220] on div "Drop image file here to upload, or Browse Maximum upload file size: 10 MB." at bounding box center [370, 228] width 265 height 109
click at [366, 228] on span "Browse" at bounding box center [370, 228] width 23 height 9
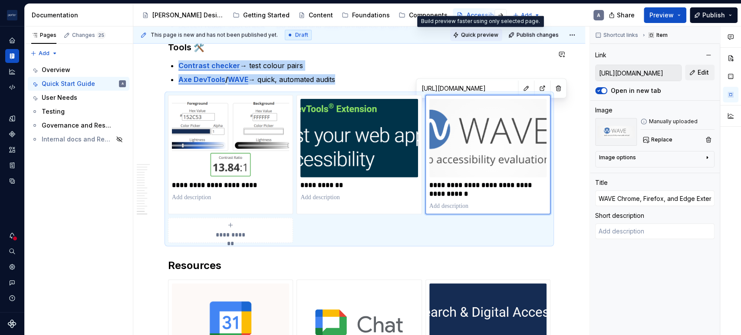
click at [482, 36] on span "Quick preview" at bounding box center [479, 35] width 37 height 7
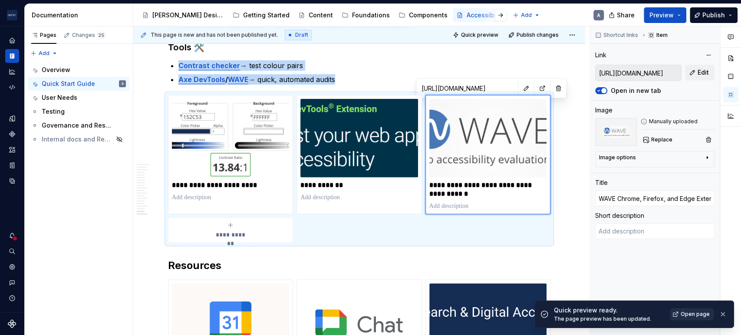
click at [686, 317] on span "Open page" at bounding box center [695, 314] width 29 height 7
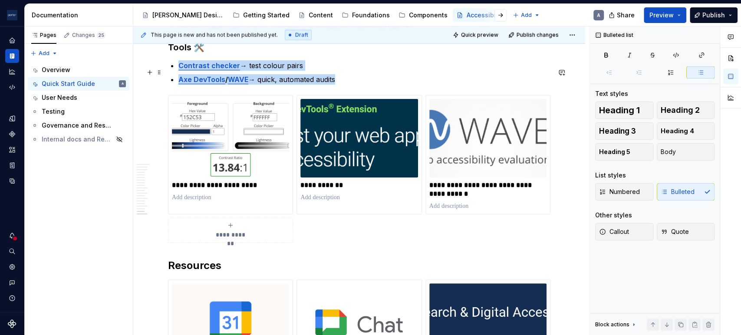
drag, startPoint x: 309, startPoint y: 67, endPoint x: 356, endPoint y: 83, distance: 49.8
click at [310, 67] on p "Contrast checker → test colour pairs" at bounding box center [364, 65] width 372 height 10
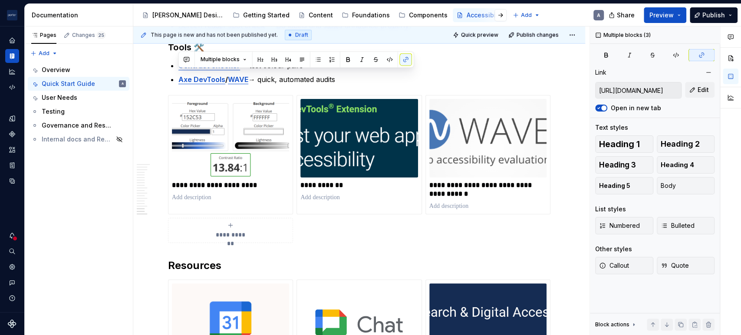
scroll to position [1302, 0]
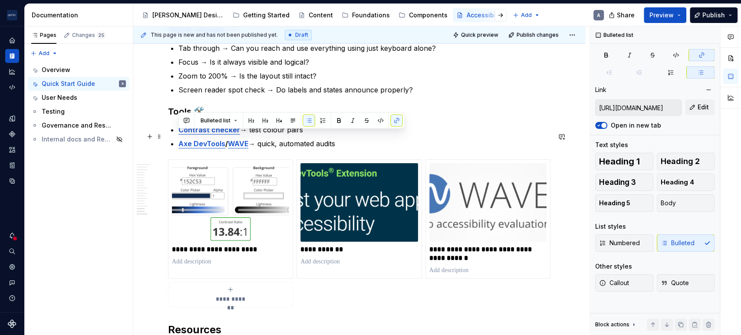
drag, startPoint x: 353, startPoint y: 83, endPoint x: 174, endPoint y: 134, distance: 185.6
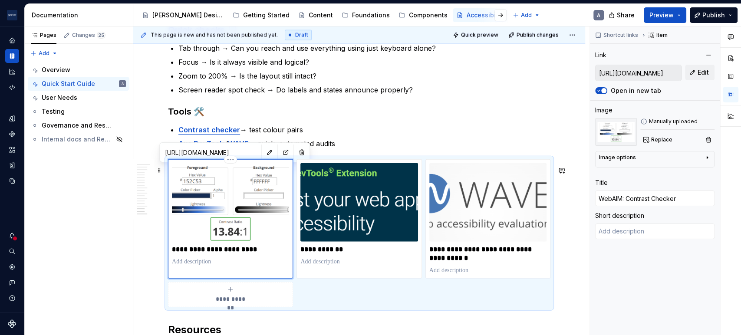
drag, startPoint x: 205, startPoint y: 260, endPoint x: 204, endPoint y: 266, distance: 5.8
click at [205, 260] on div "**********" at bounding box center [230, 214] width 117 height 102
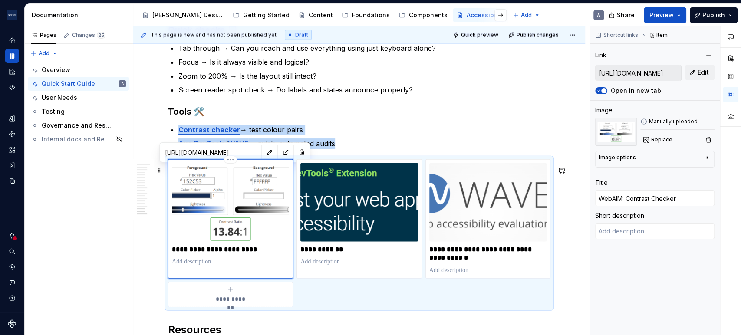
click at [204, 266] on p at bounding box center [230, 261] width 117 height 9
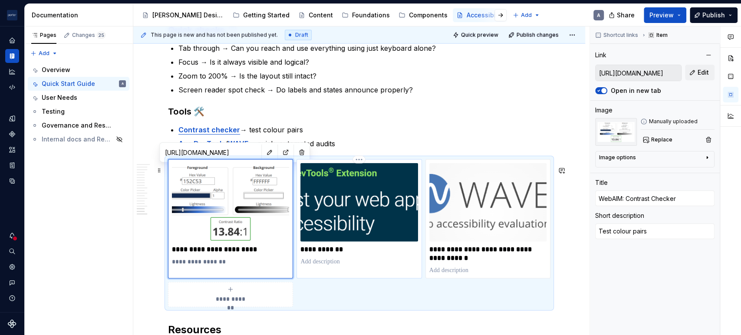
drag, startPoint x: 333, startPoint y: 267, endPoint x: 343, endPoint y: 264, distance: 10.4
click at [333, 266] on p at bounding box center [358, 261] width 117 height 9
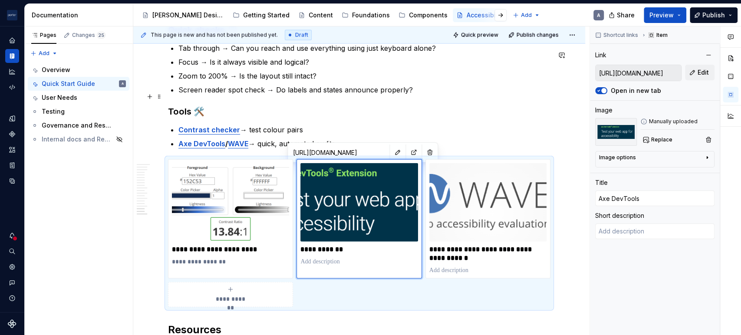
click at [394, 95] on p "Screen reader spot check → Do labels and states announce properly?" at bounding box center [364, 90] width 372 height 10
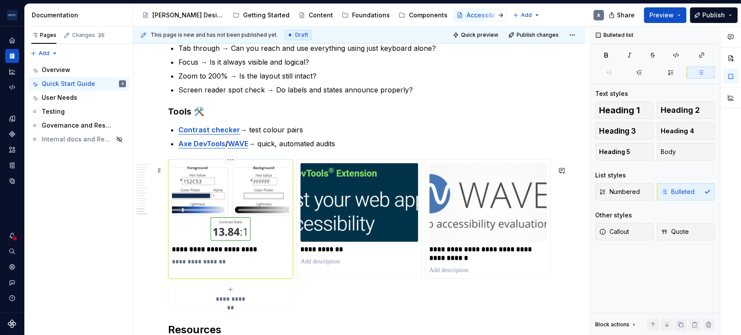
click at [221, 266] on p "**********" at bounding box center [230, 261] width 117 height 9
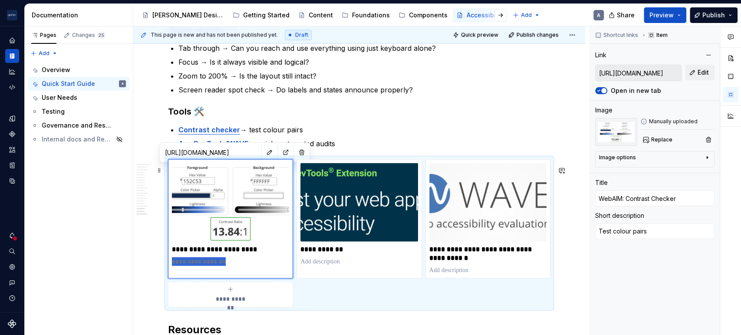
drag, startPoint x: 220, startPoint y: 269, endPoint x: 166, endPoint y: 269, distance: 54.3
click at [168, 269] on div "**********" at bounding box center [359, 233] width 382 height 148
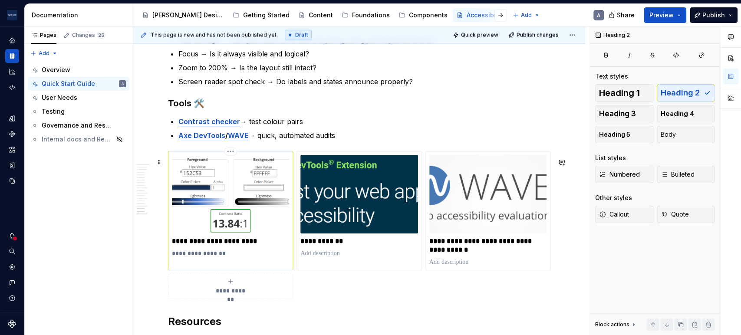
click at [220, 258] on p "**********" at bounding box center [230, 253] width 117 height 9
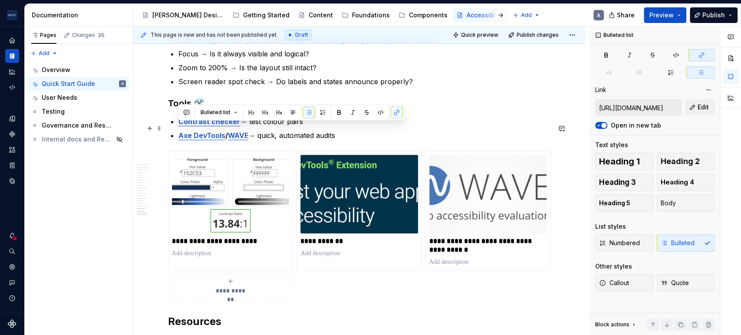
drag, startPoint x: 359, startPoint y: 144, endPoint x: 170, endPoint y: 125, distance: 189.4
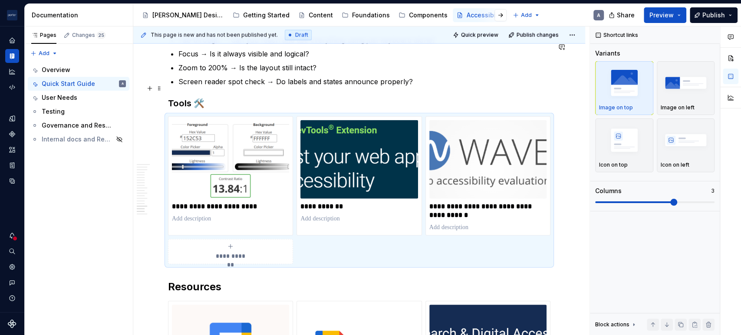
scroll to position [1230, 0]
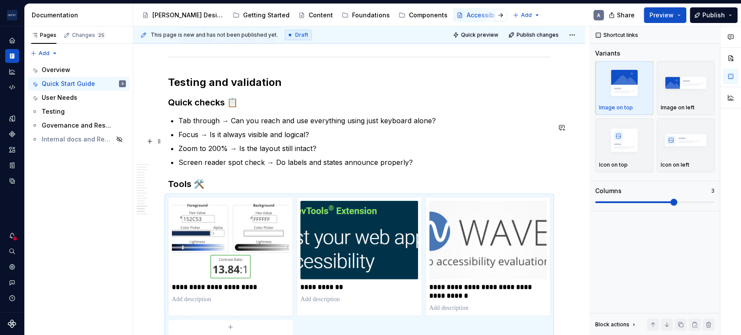
click at [338, 133] on ul "Tab through → Can you reach and use everything using just keyboard alone? Focus…" at bounding box center [364, 141] width 372 height 52
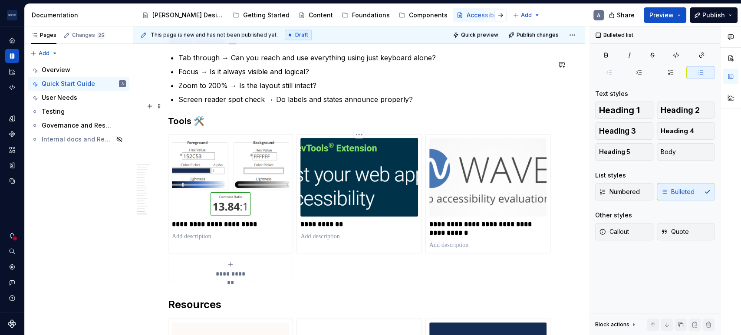
scroll to position [1391, 0]
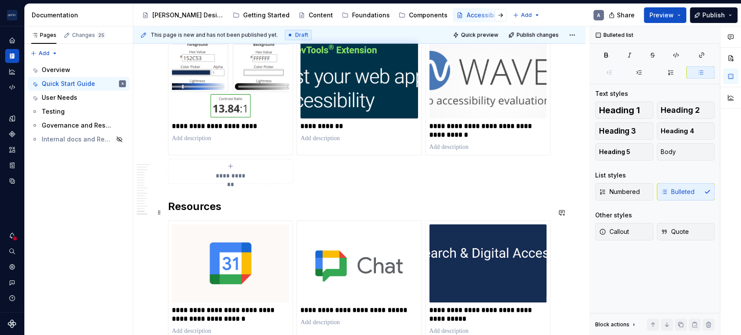
drag, startPoint x: 178, startPoint y: 207, endPoint x: 183, endPoint y: 204, distance: 5.3
click at [179, 206] on h2 "Resources" at bounding box center [359, 207] width 382 height 14
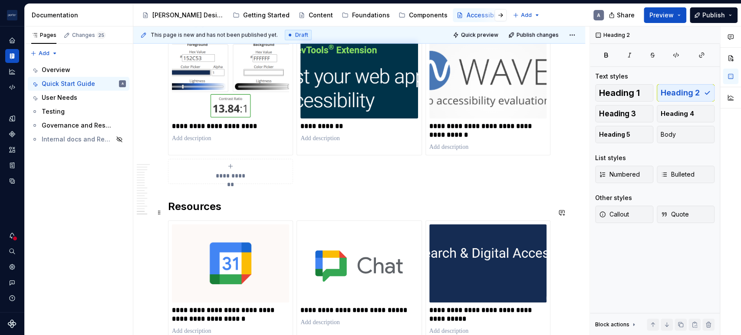
click at [169, 210] on h2 "Resources" at bounding box center [359, 207] width 382 height 14
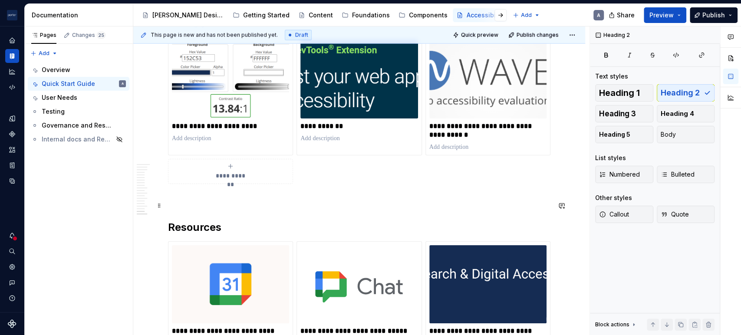
click at [174, 205] on p at bounding box center [359, 199] width 382 height 10
click at [185, 205] on p at bounding box center [359, 199] width 382 height 10
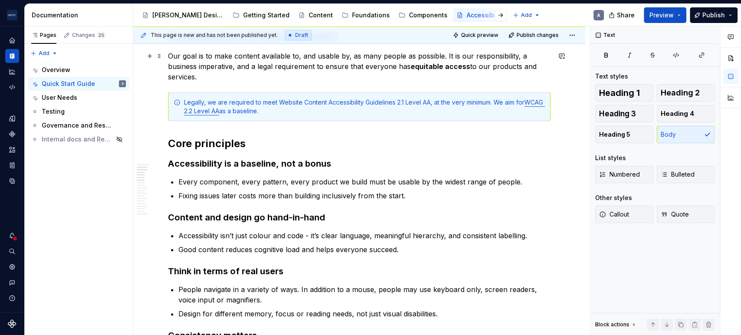
scroll to position [0, 0]
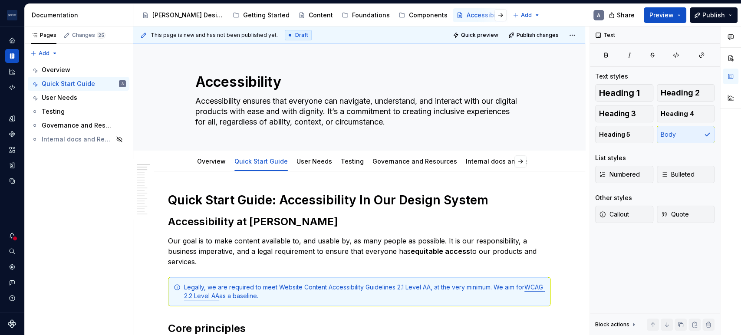
click at [485, 35] on span "Quick preview" at bounding box center [479, 35] width 37 height 7
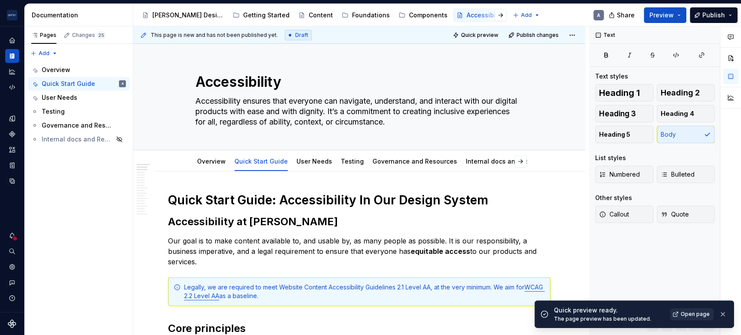
click at [698, 312] on span "Open page" at bounding box center [695, 314] width 29 height 7
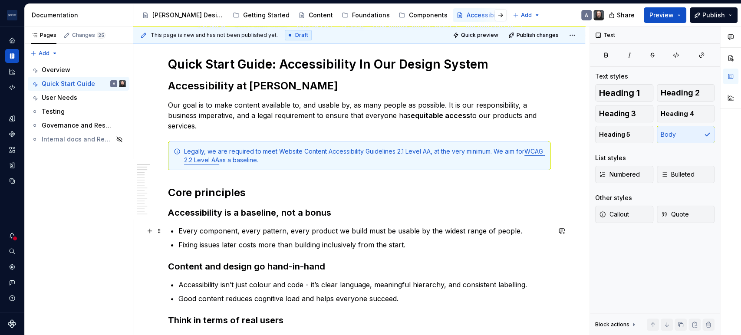
scroll to position [80, 0]
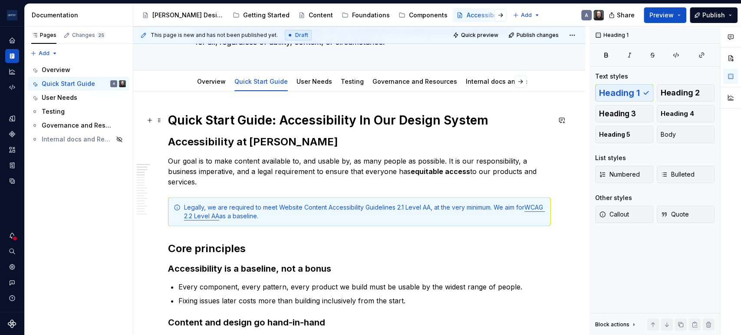
click at [220, 122] on h1 "Quick Start Guide: Accessibility In Our Design System" at bounding box center [359, 120] width 382 height 16
drag, startPoint x: 300, startPoint y: 152, endPoint x: 291, endPoint y: 152, distance: 8.7
click at [255, 143] on h2 "Accessibility at [PERSON_NAME]" at bounding box center [359, 142] width 382 height 14
click at [231, 119] on h1 "Quick Start Guide: Accessibility In Our Design System" at bounding box center [359, 120] width 382 height 16
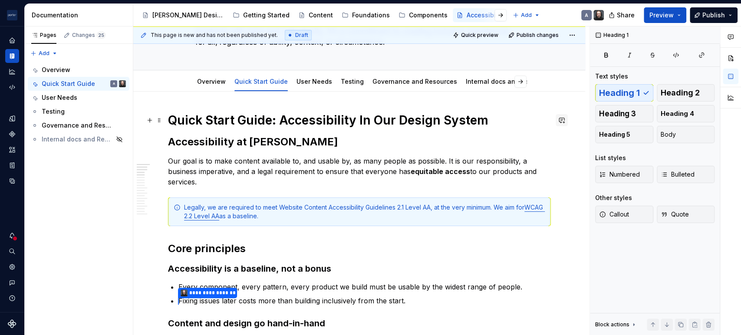
click at [565, 119] on button "button" at bounding box center [562, 120] width 12 height 12
click at [561, 151] on icon "Send" at bounding box center [557, 147] width 9 height 9
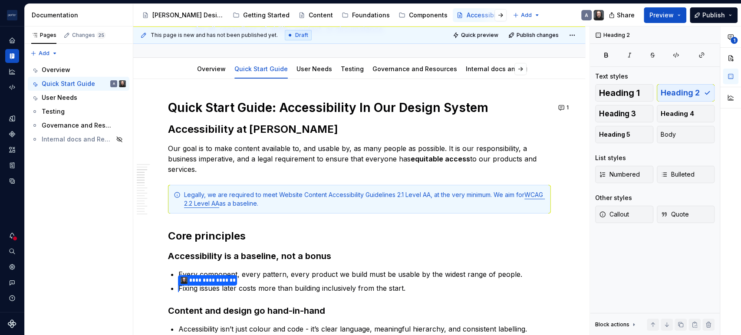
scroll to position [0, 0]
